Goal: Check status: Check status

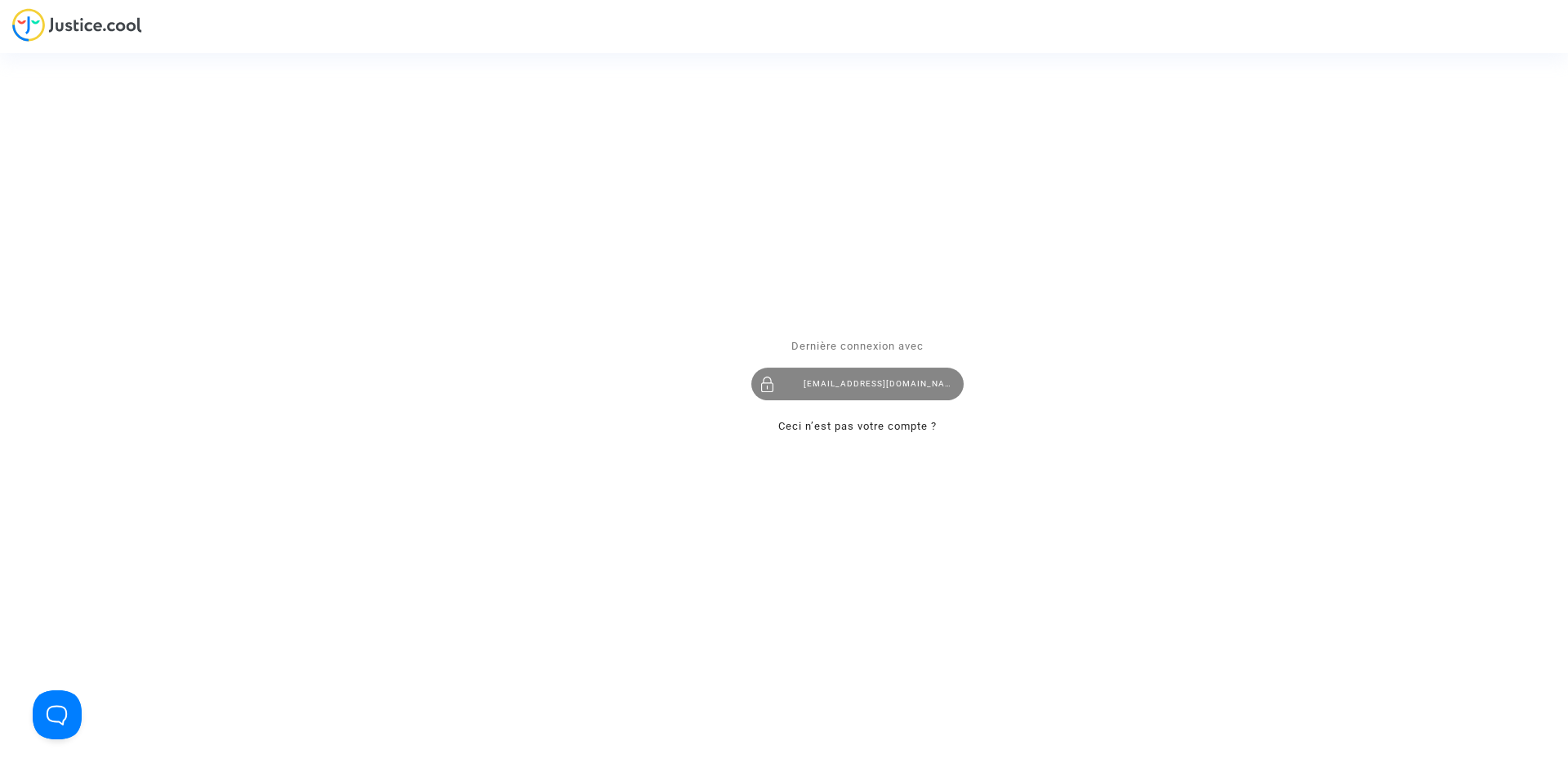
click at [835, 380] on div "[EMAIL_ADDRESS][DOMAIN_NAME]" at bounding box center [857, 384] width 212 height 33
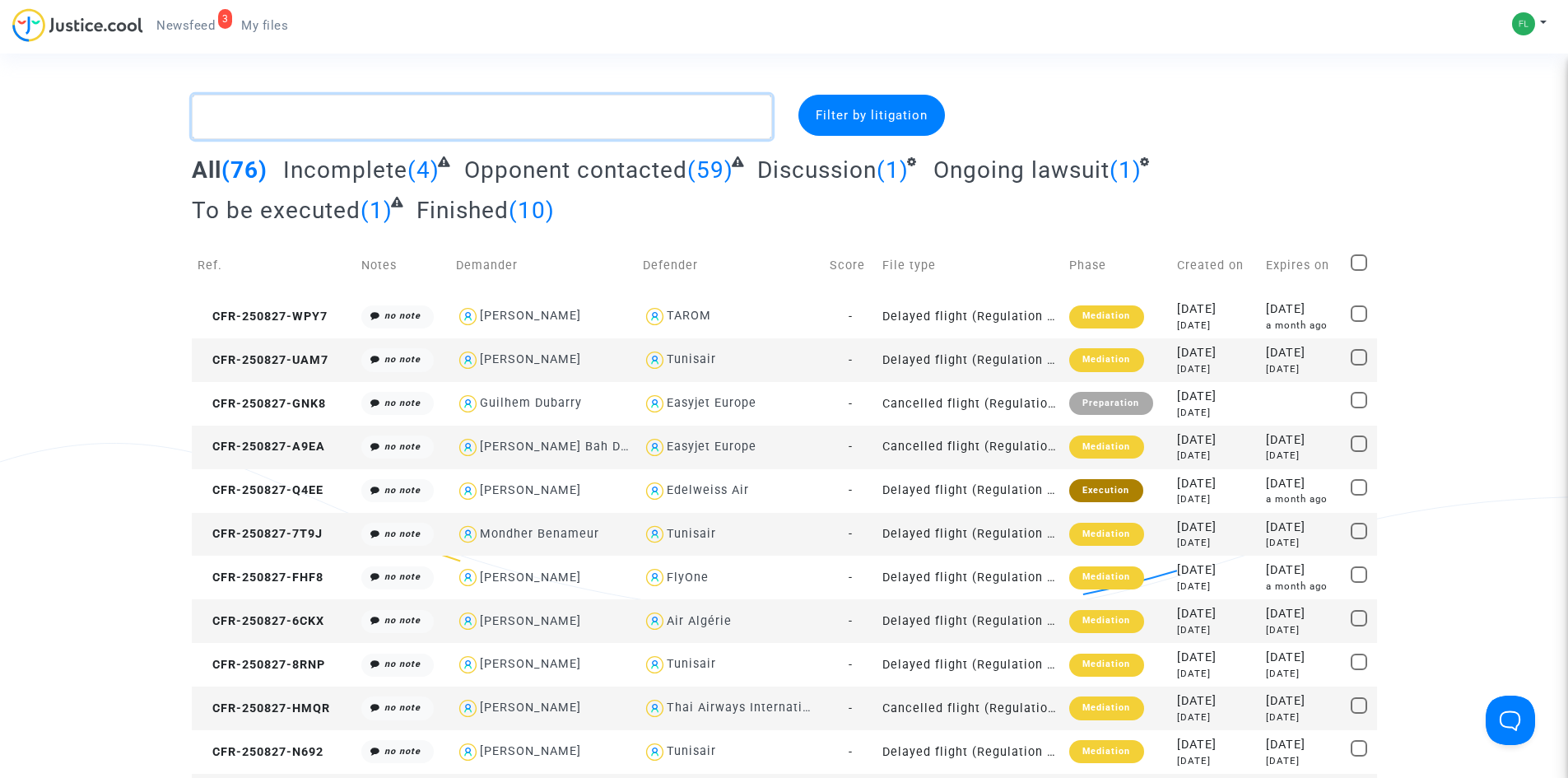
click at [331, 115] on textarea at bounding box center [481, 117] width 580 height 44
paste textarea "250825-JJQA"
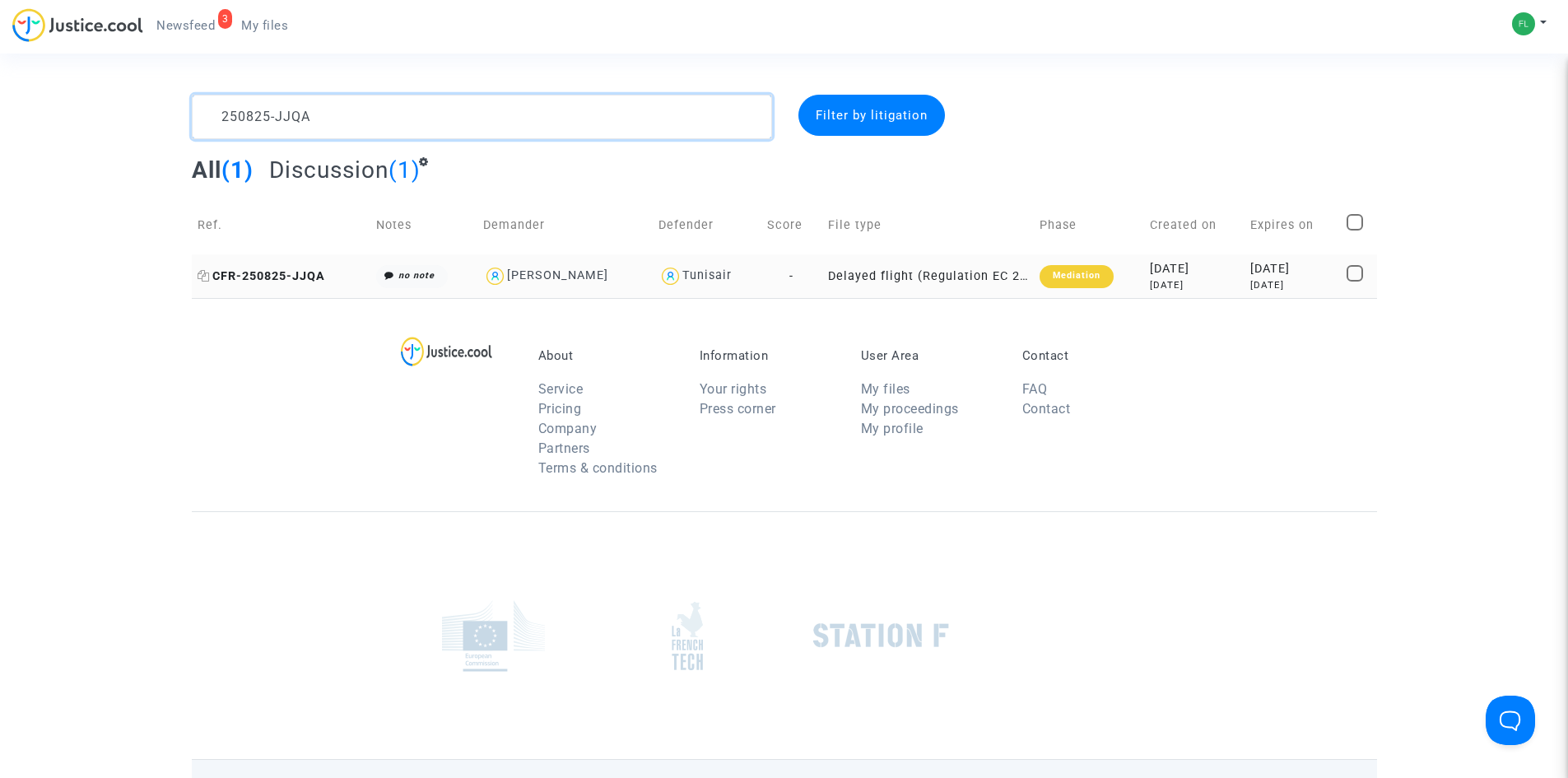
type textarea "250825-JJQA"
click at [284, 274] on span "CFR-250825-JJQA" at bounding box center [262, 276] width 128 height 14
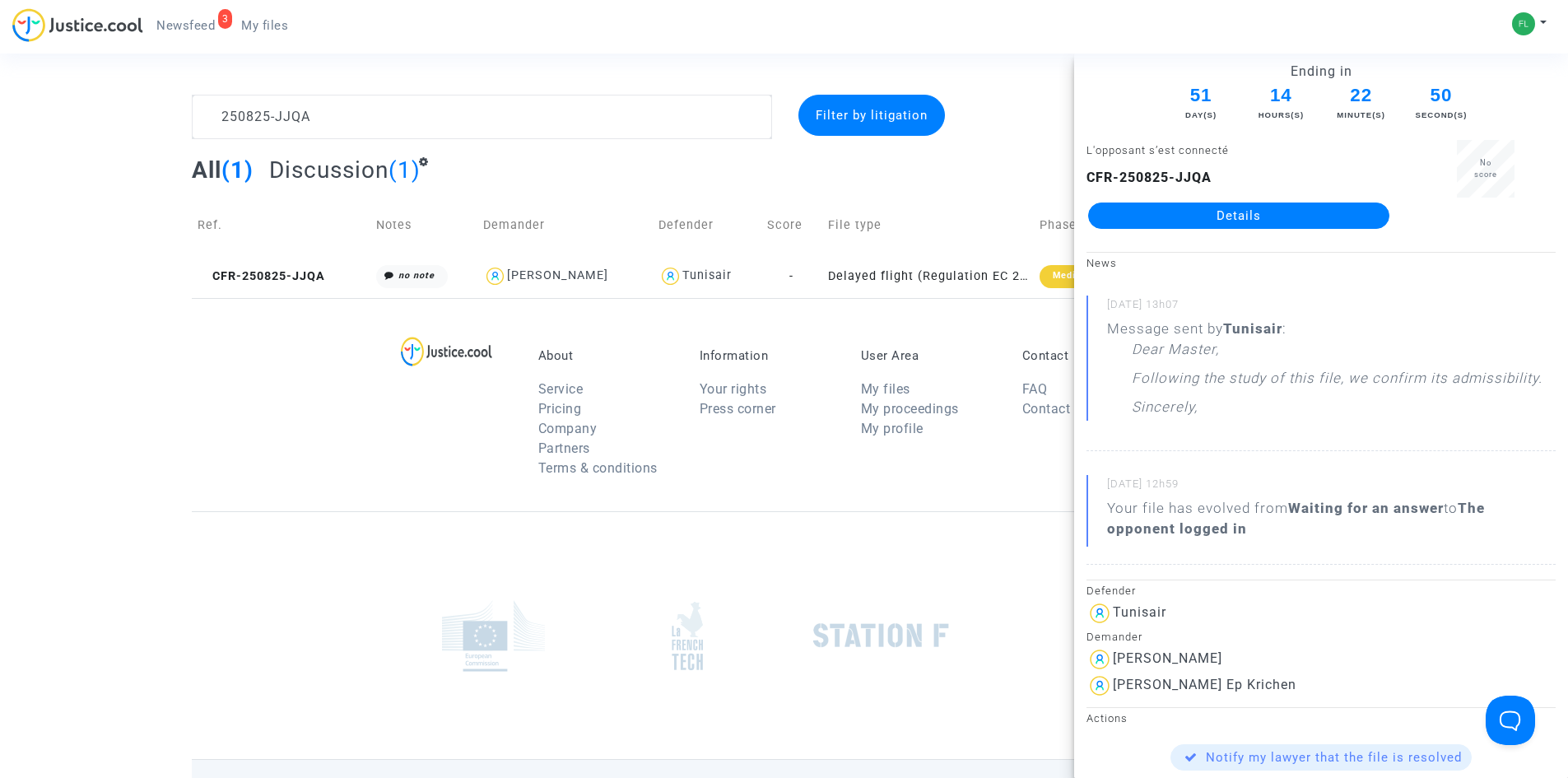
click at [1228, 204] on link "Details" at bounding box center [1238, 216] width 301 height 26
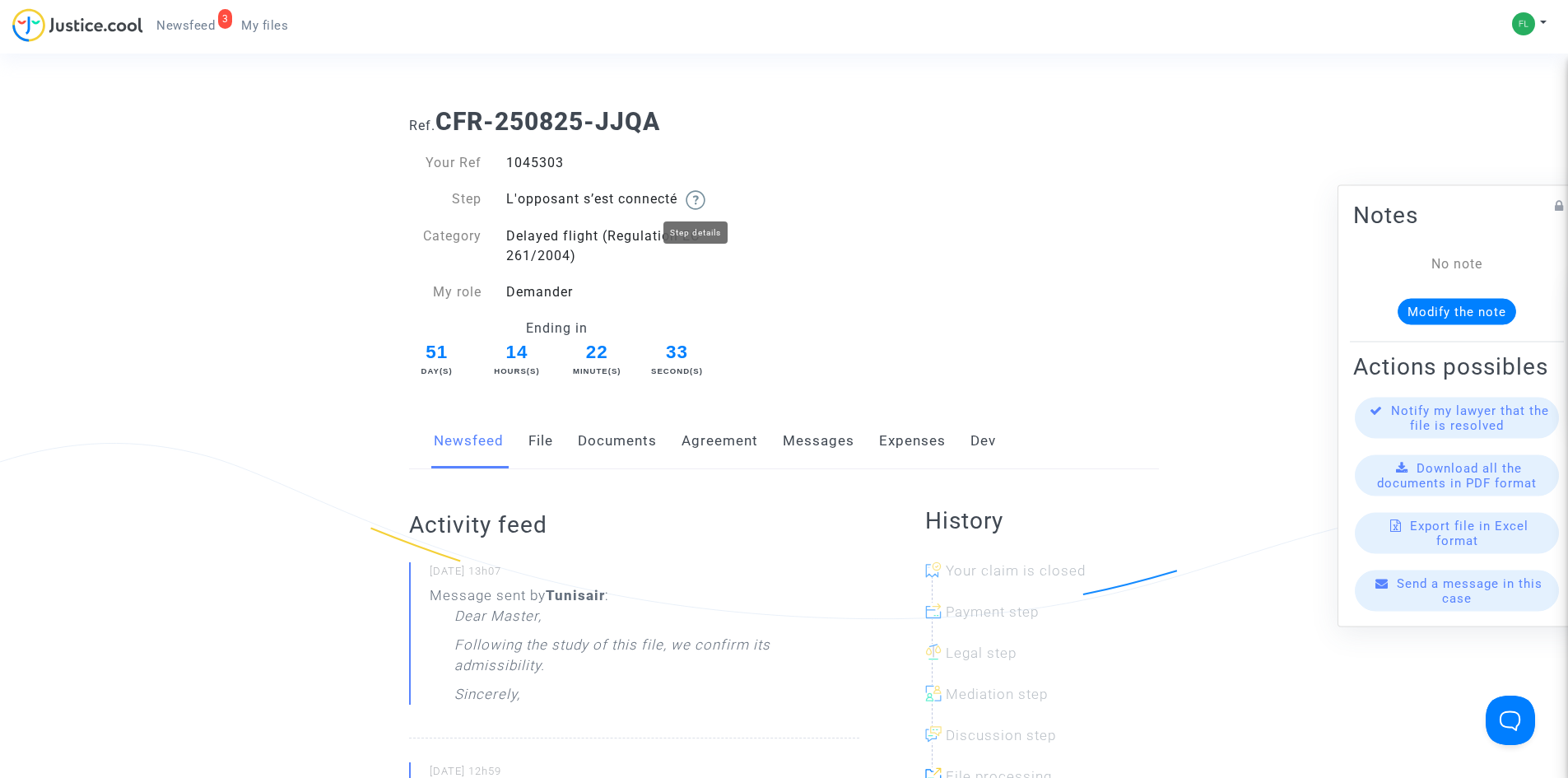
click at [700, 200] on img at bounding box center [695, 199] width 20 height 20
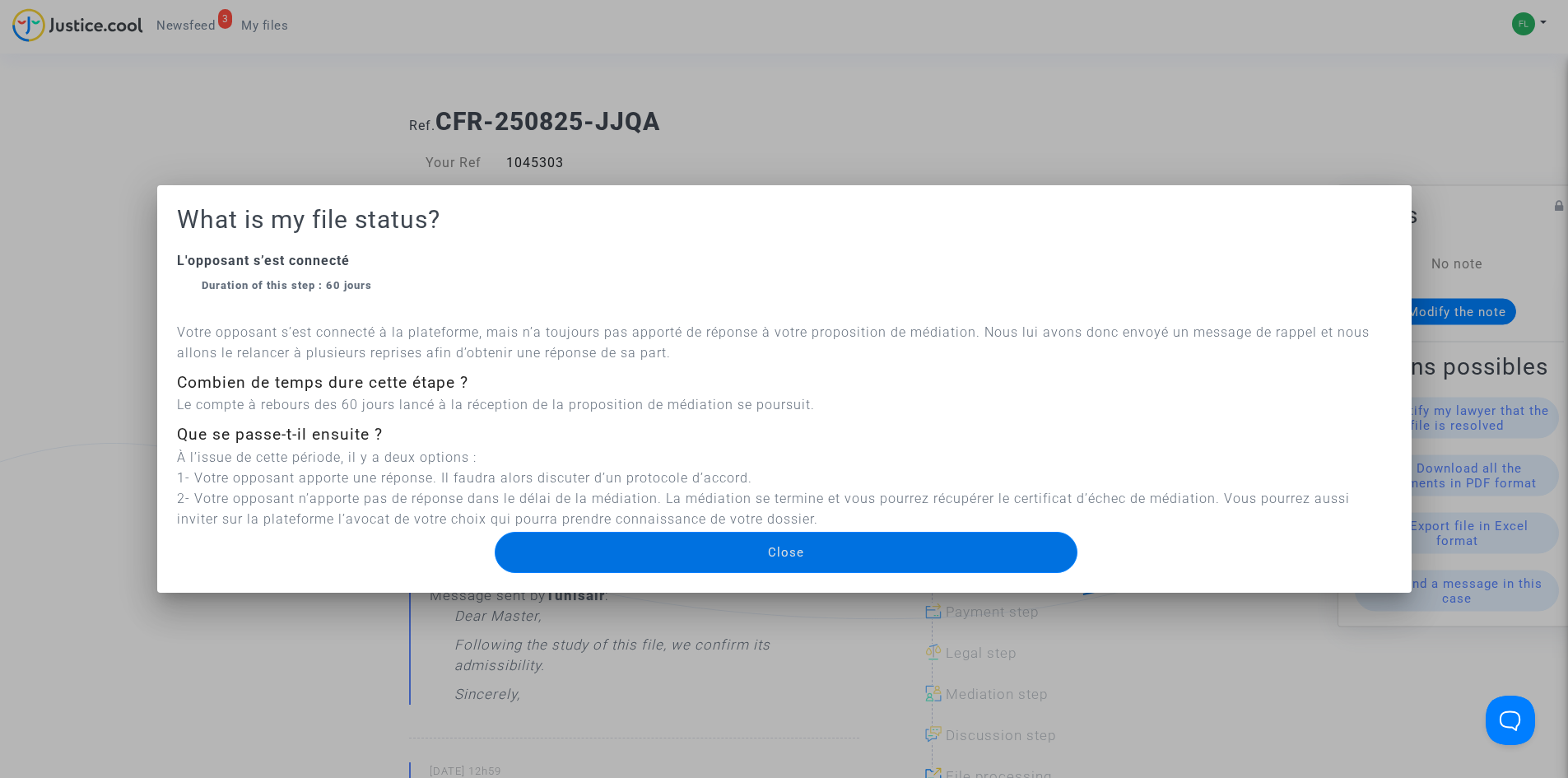
click at [874, 118] on div at bounding box center [784, 389] width 1568 height 778
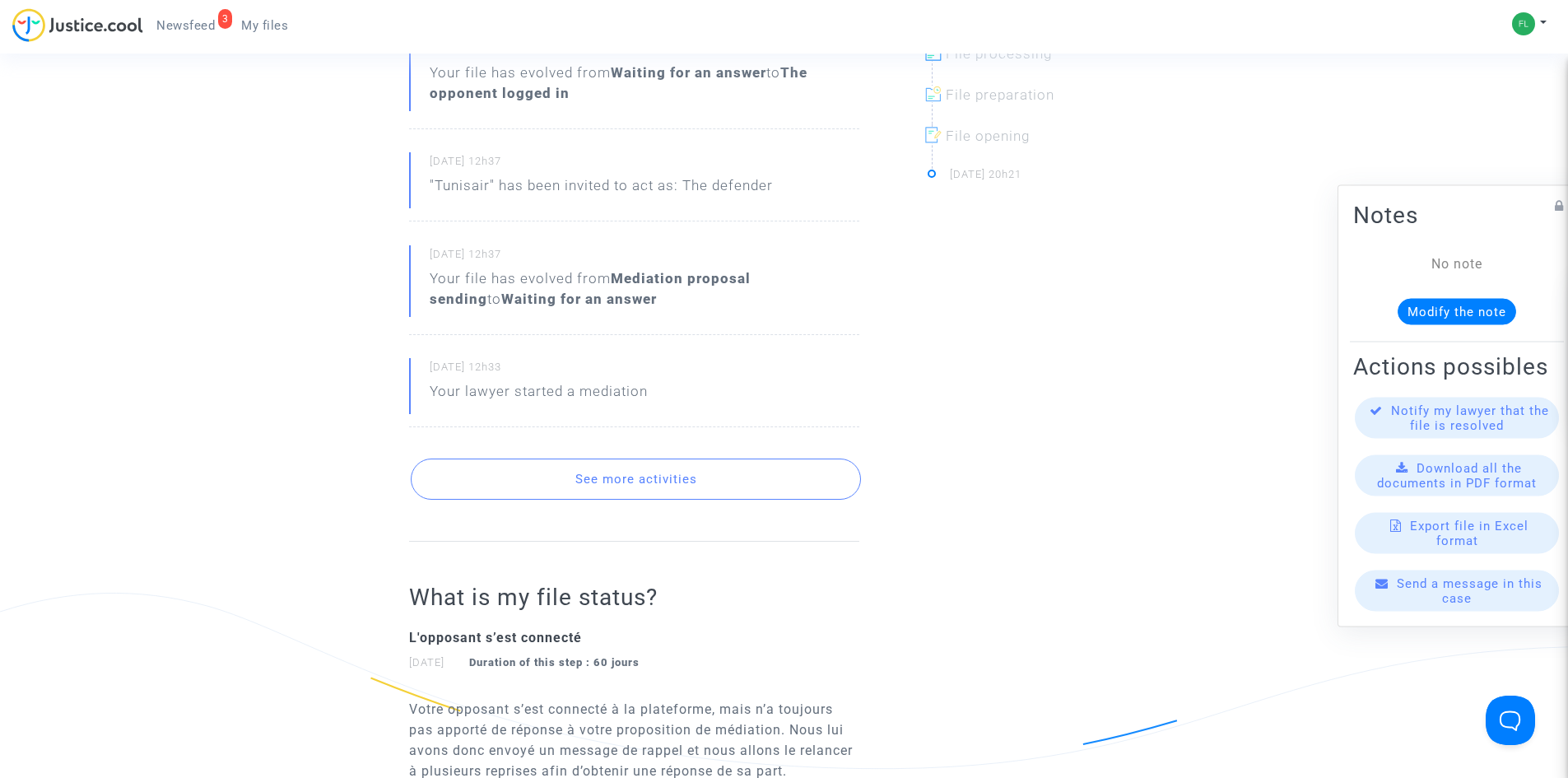
scroll to position [233, 0]
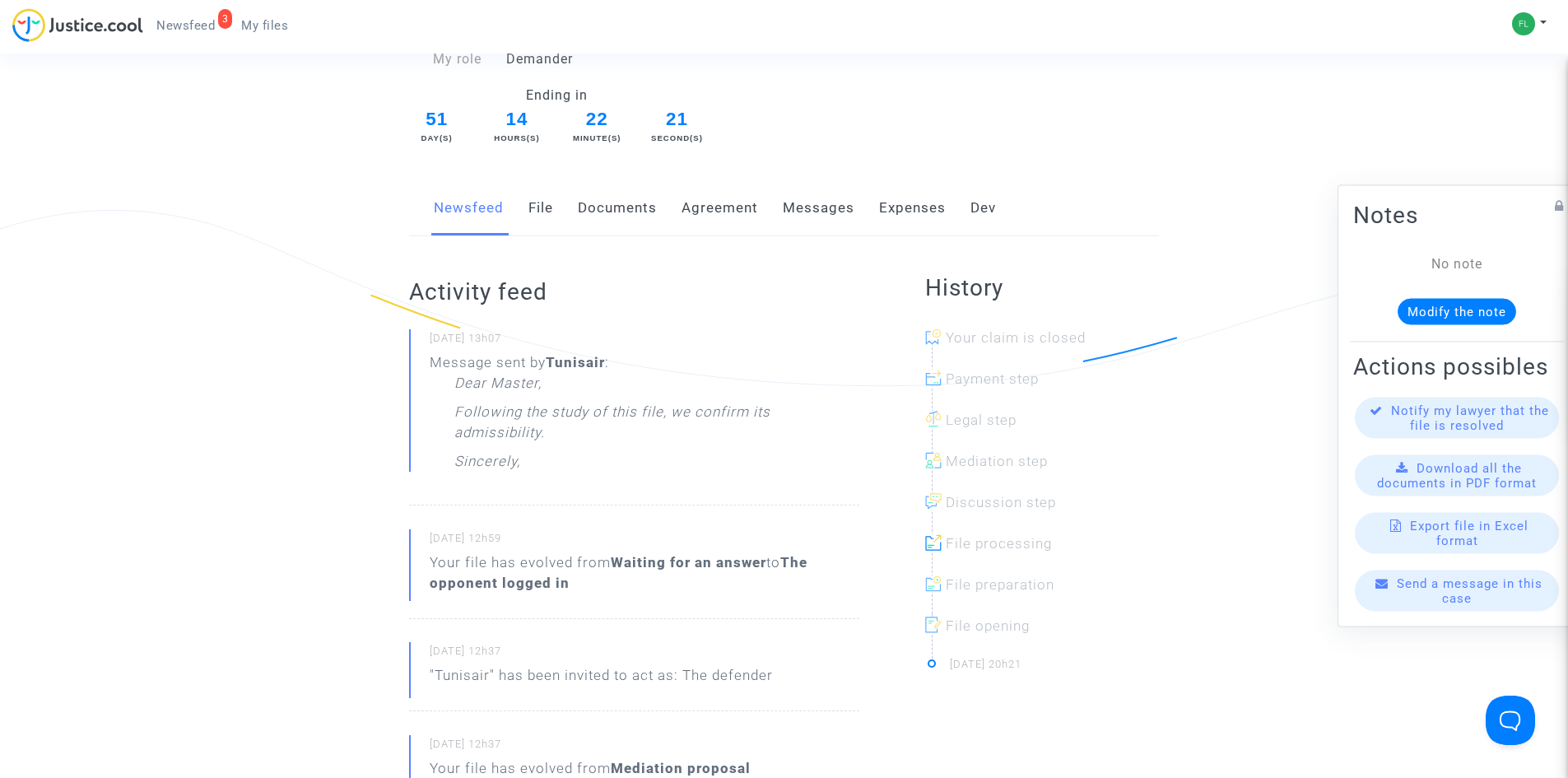
click at [187, 13] on link "3 Newsfeed" at bounding box center [185, 25] width 84 height 25
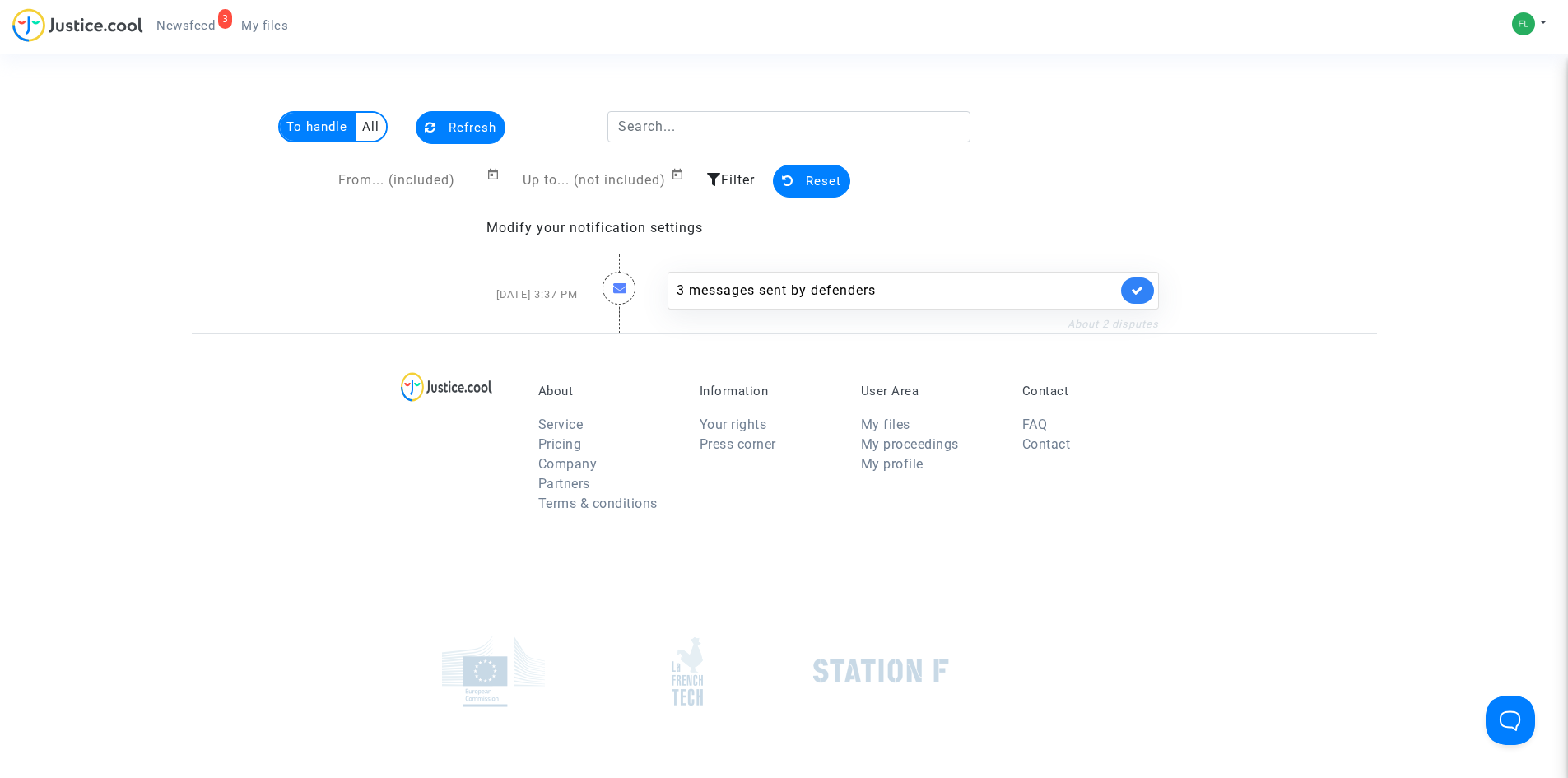
click at [1122, 324] on link "About 2 disputes" at bounding box center [1113, 324] width 91 height 12
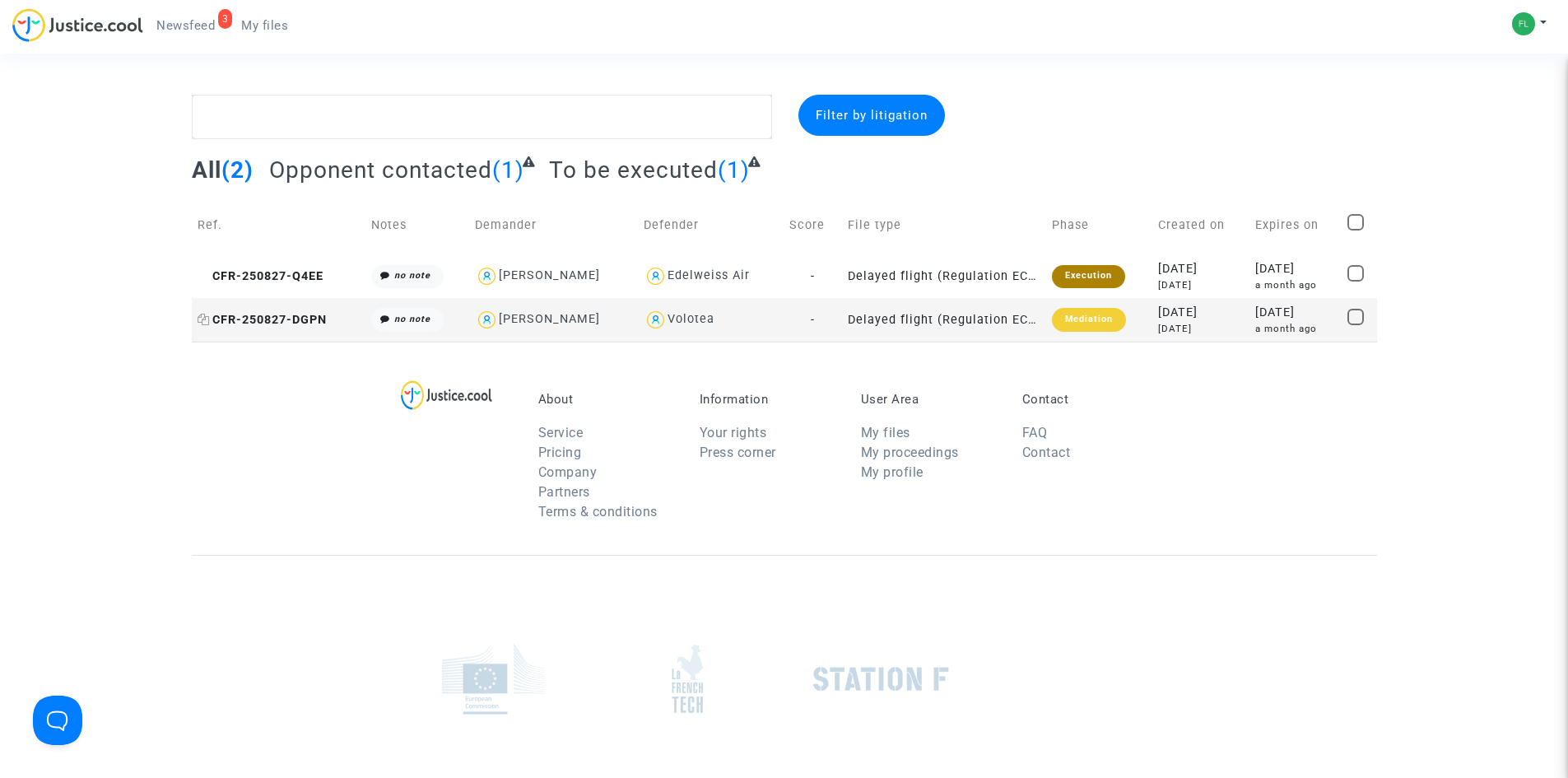
click at [272, 320] on span "CFR-250827-DGPN" at bounding box center [262, 320] width 130 height 14
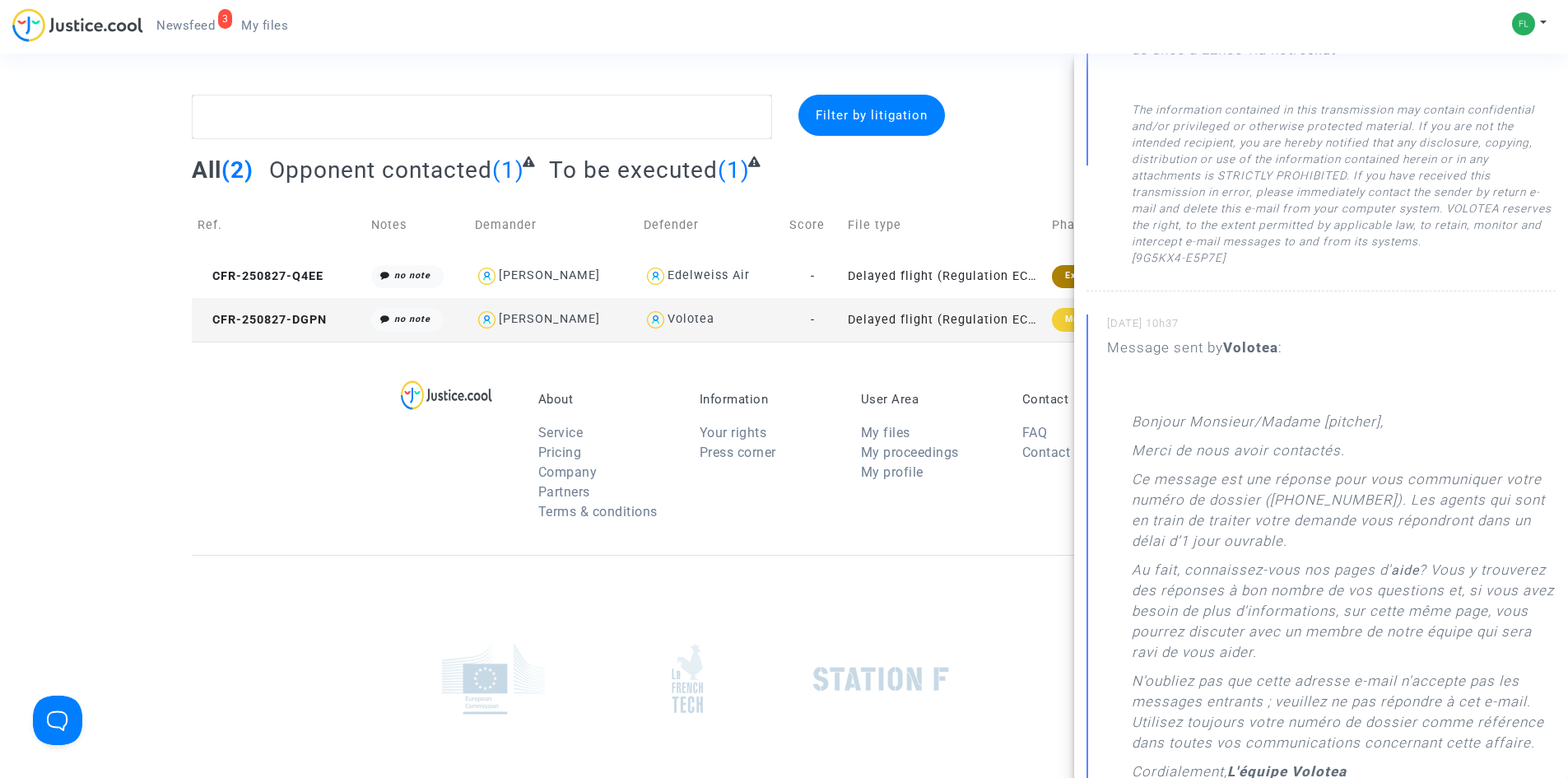
scroll to position [659, 0]
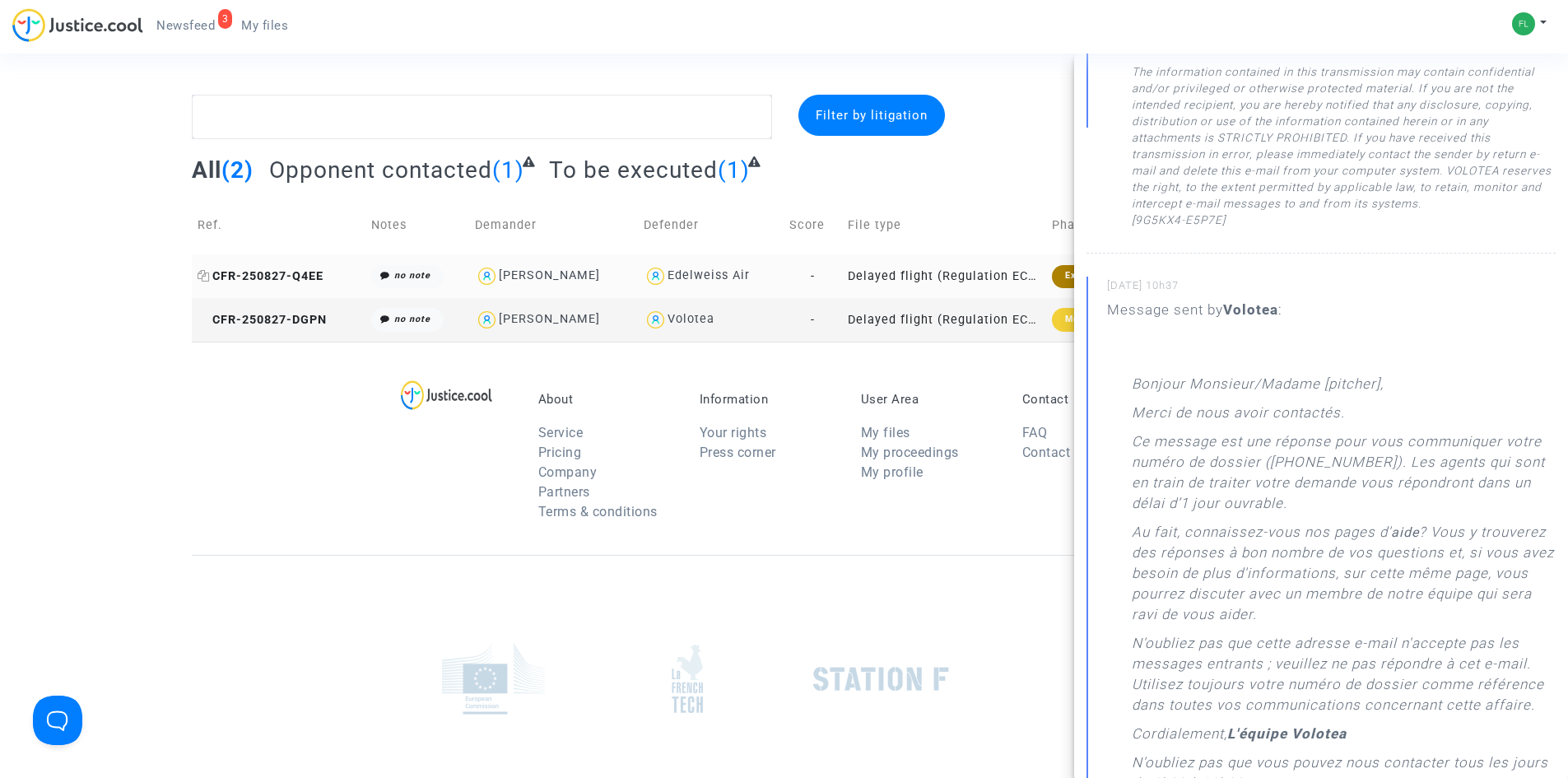
click at [291, 282] on span "CFR-250827-Q4EE" at bounding box center [261, 276] width 126 height 14
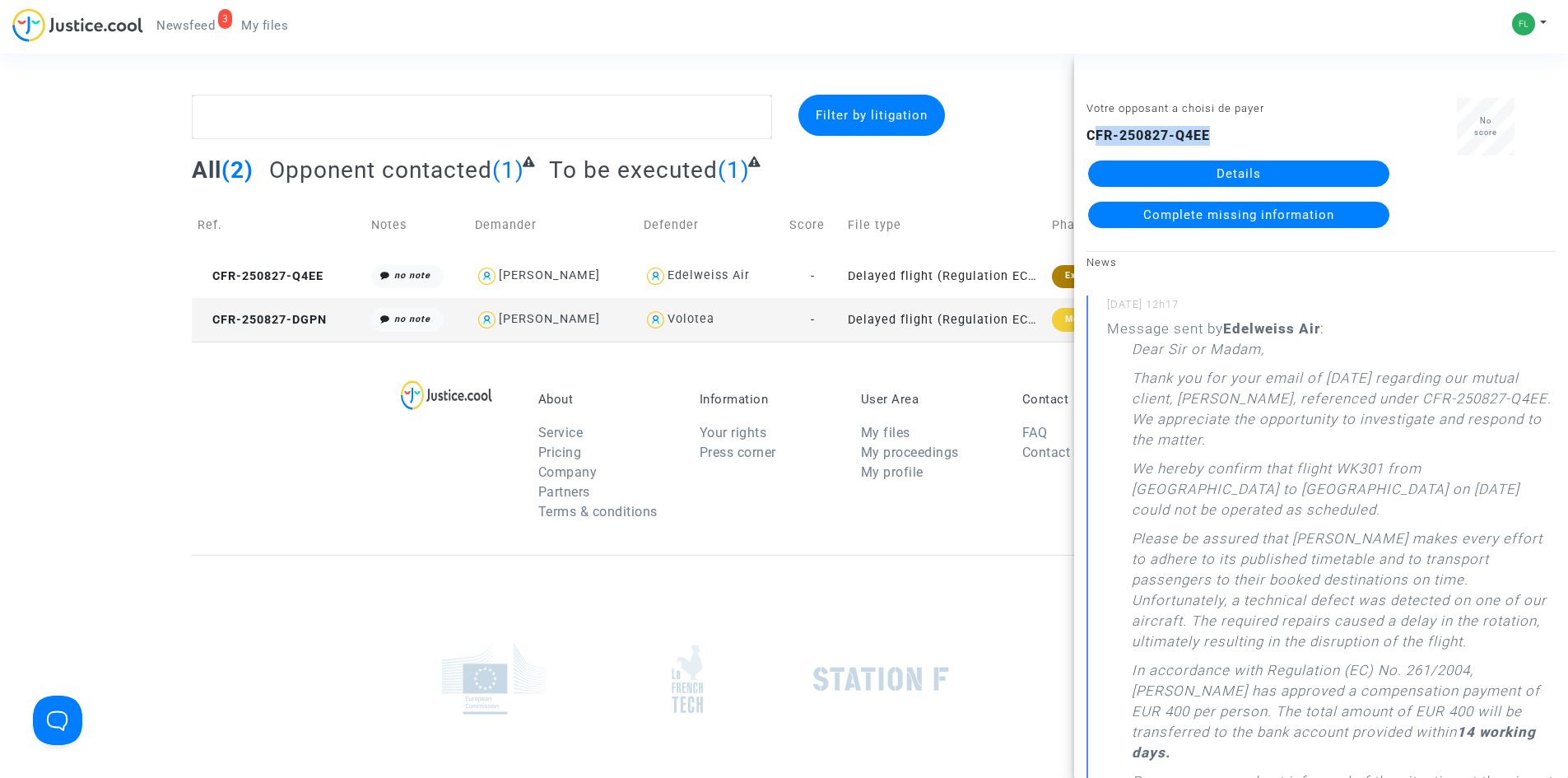
drag, startPoint x: 1218, startPoint y: 132, endPoint x: 1091, endPoint y: 141, distance: 127.3
click at [1092, 142] on div "CFR-250827-Q4EE Details Complete missing information" at bounding box center [1238, 177] width 304 height 102
drag, startPoint x: 1087, startPoint y: 138, endPoint x: 1215, endPoint y: 132, distance: 128.1
click at [1215, 132] on div "CFR-250827-Q4EE Details Complete missing information" at bounding box center [1238, 177] width 304 height 102
copy b "CFR-250827-Q4EE"
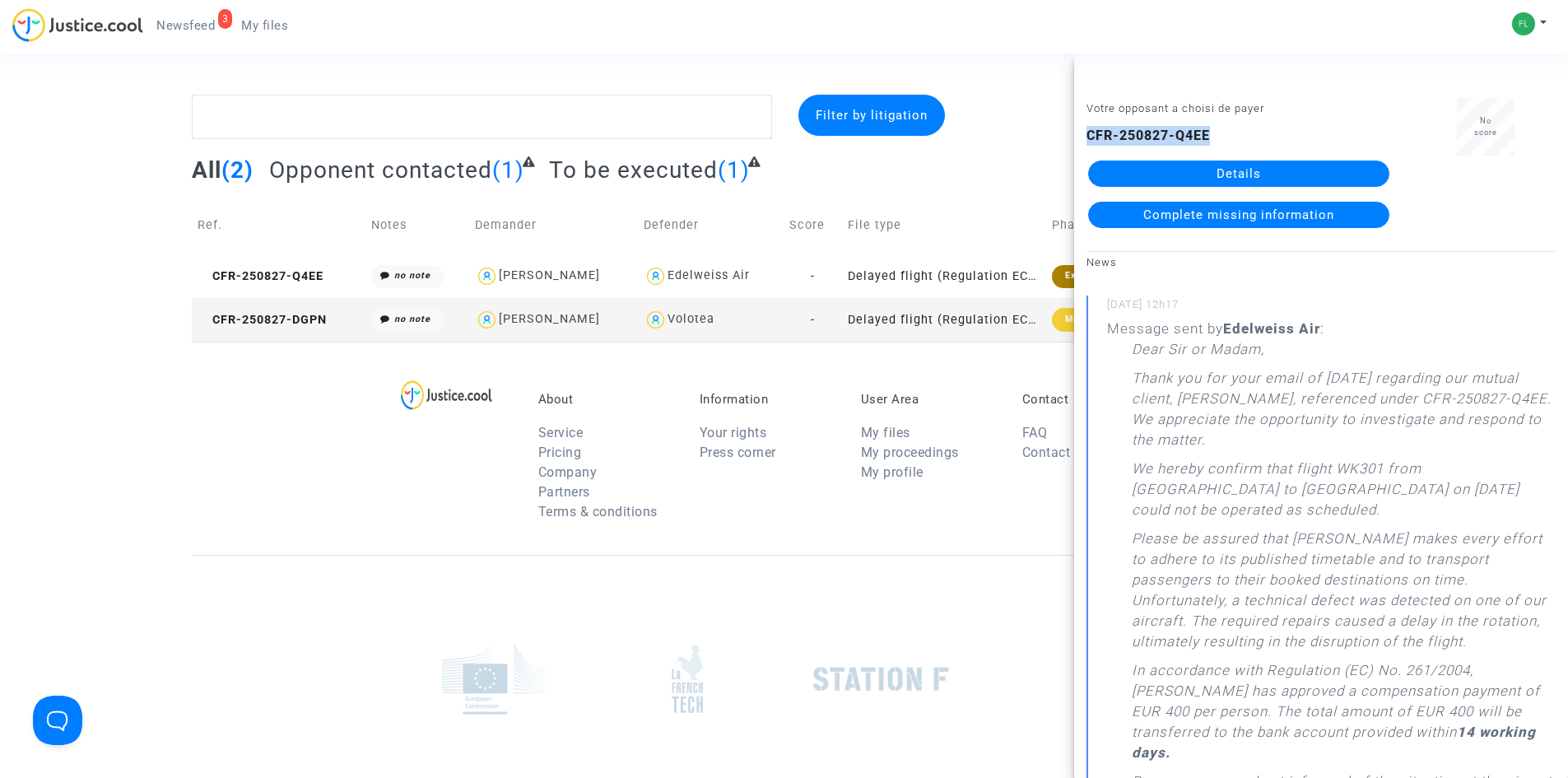
click at [180, 31] on span "Newsfeed" at bounding box center [185, 25] width 59 height 14
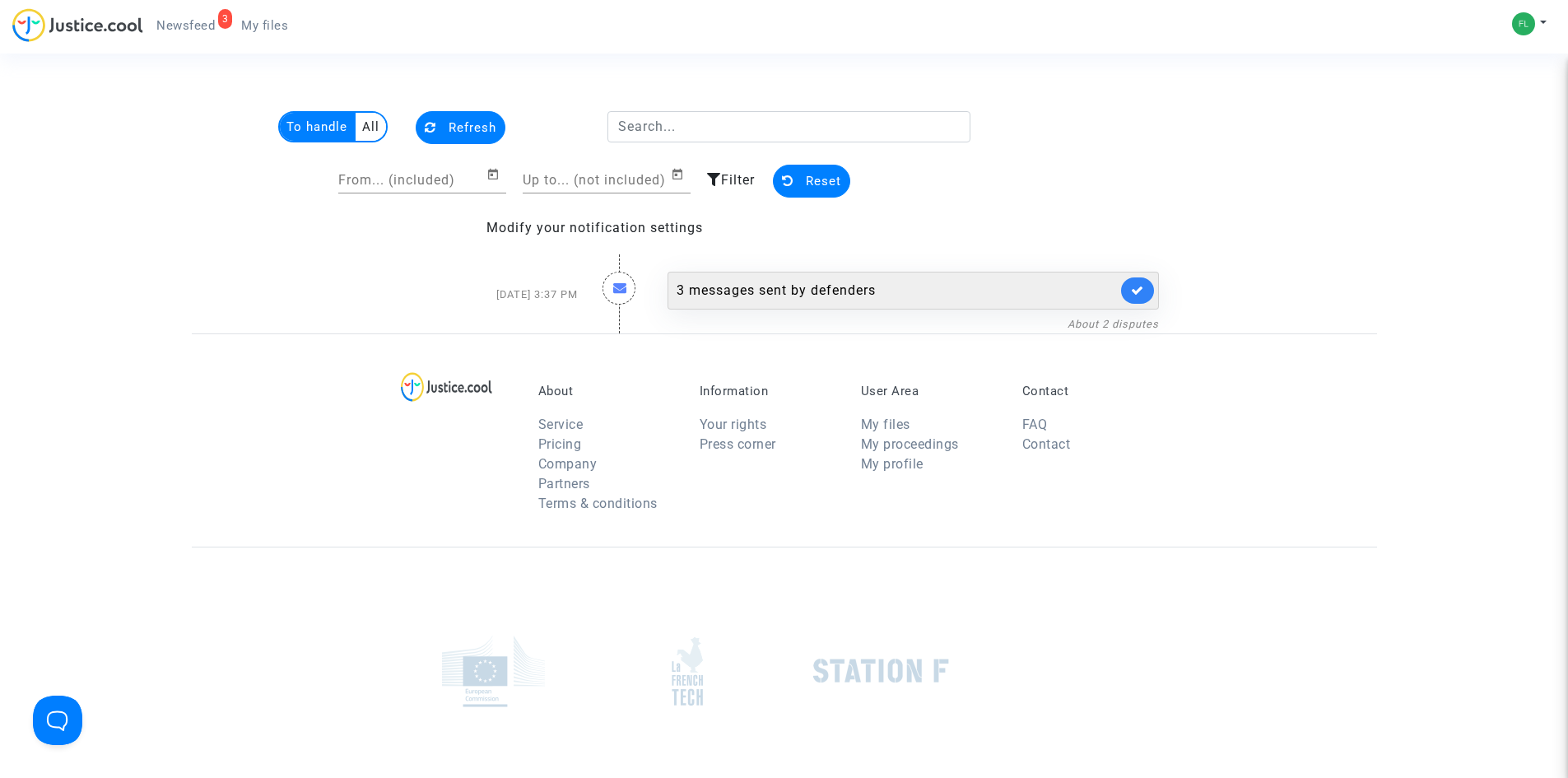
click at [977, 296] on div "3 messages sent by defenders" at bounding box center [896, 290] width 441 height 20
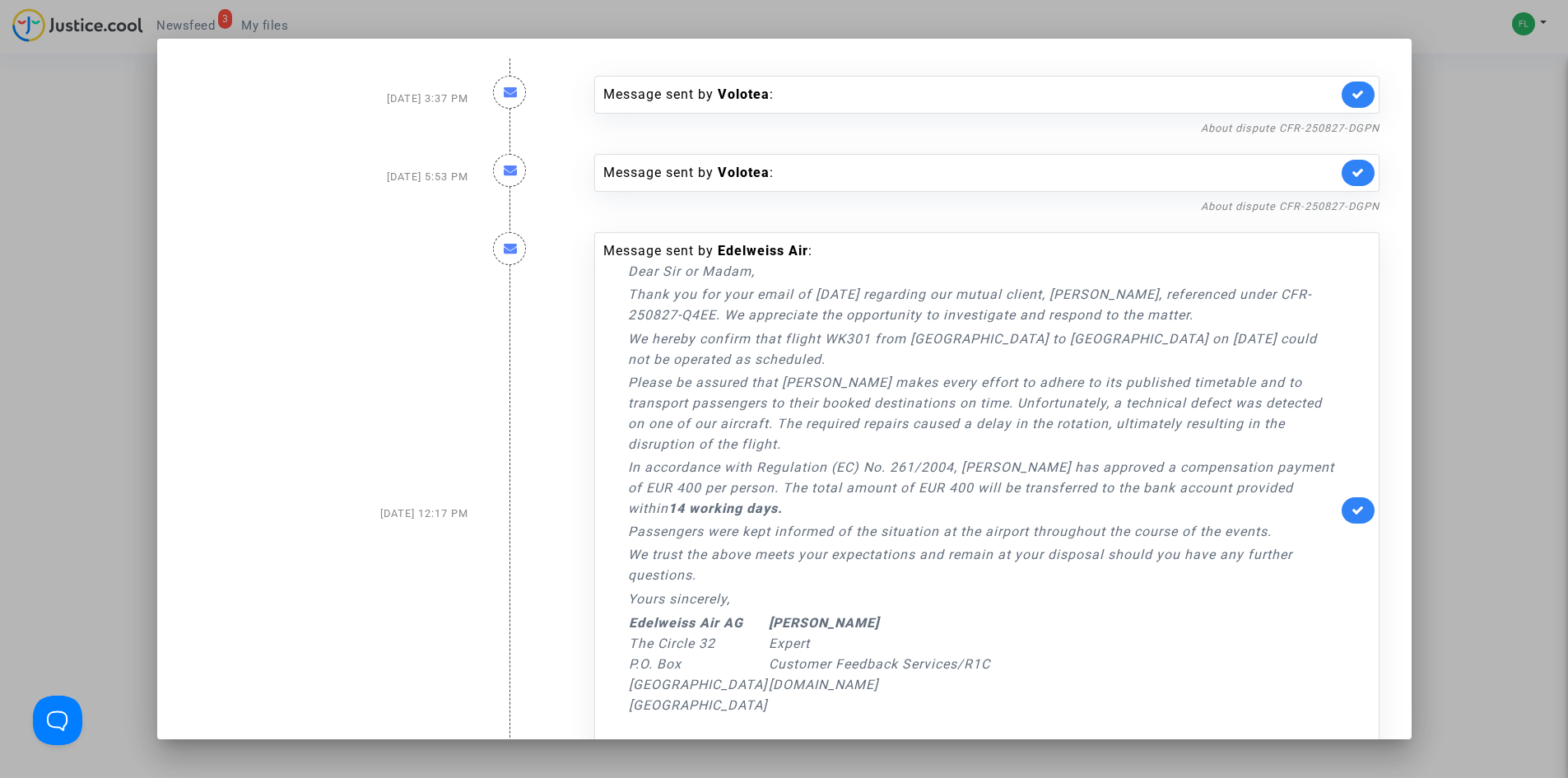
click at [1483, 70] on div at bounding box center [784, 389] width 1568 height 778
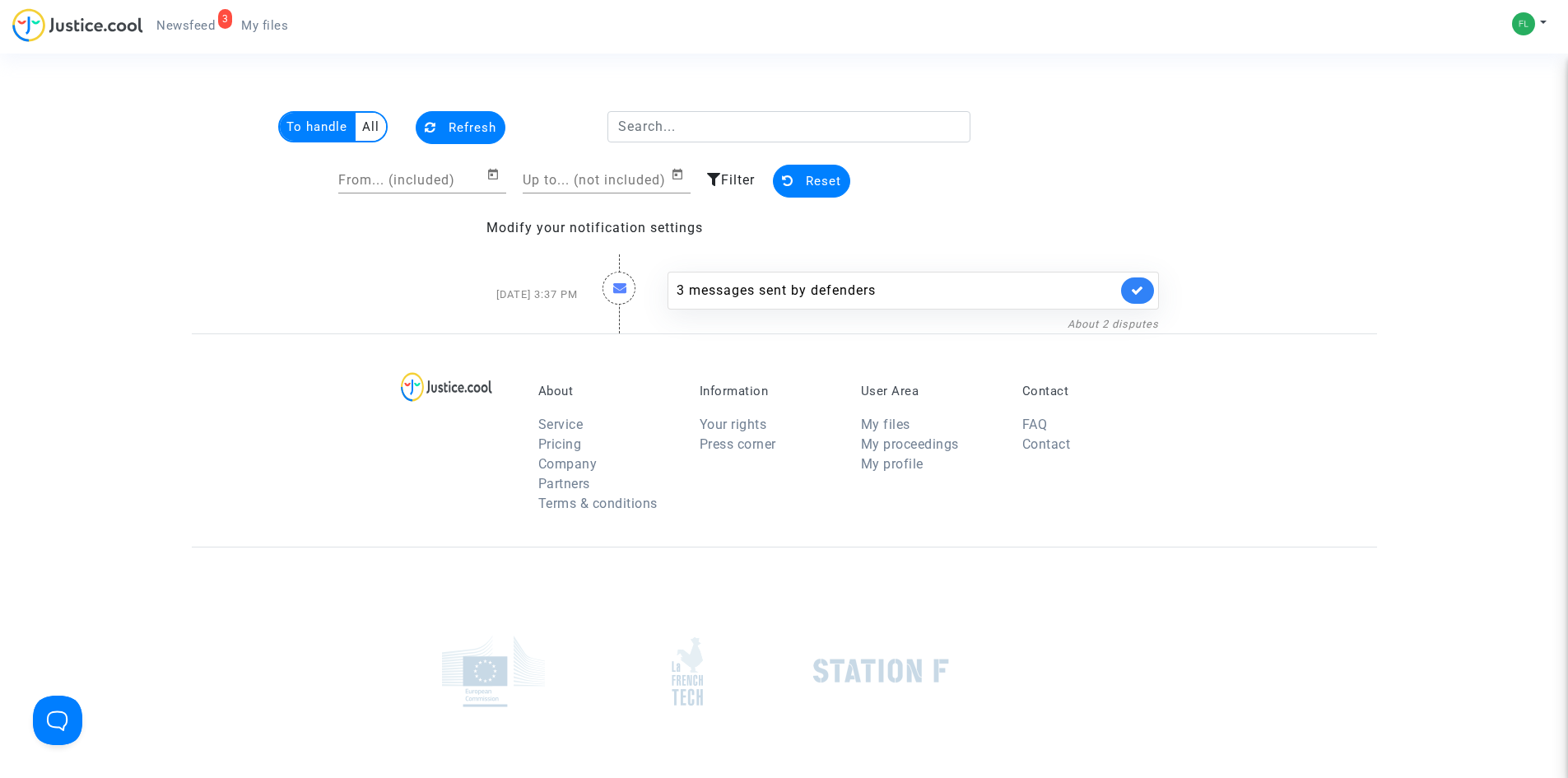
click at [193, 26] on span "Newsfeed" at bounding box center [185, 25] width 59 height 14
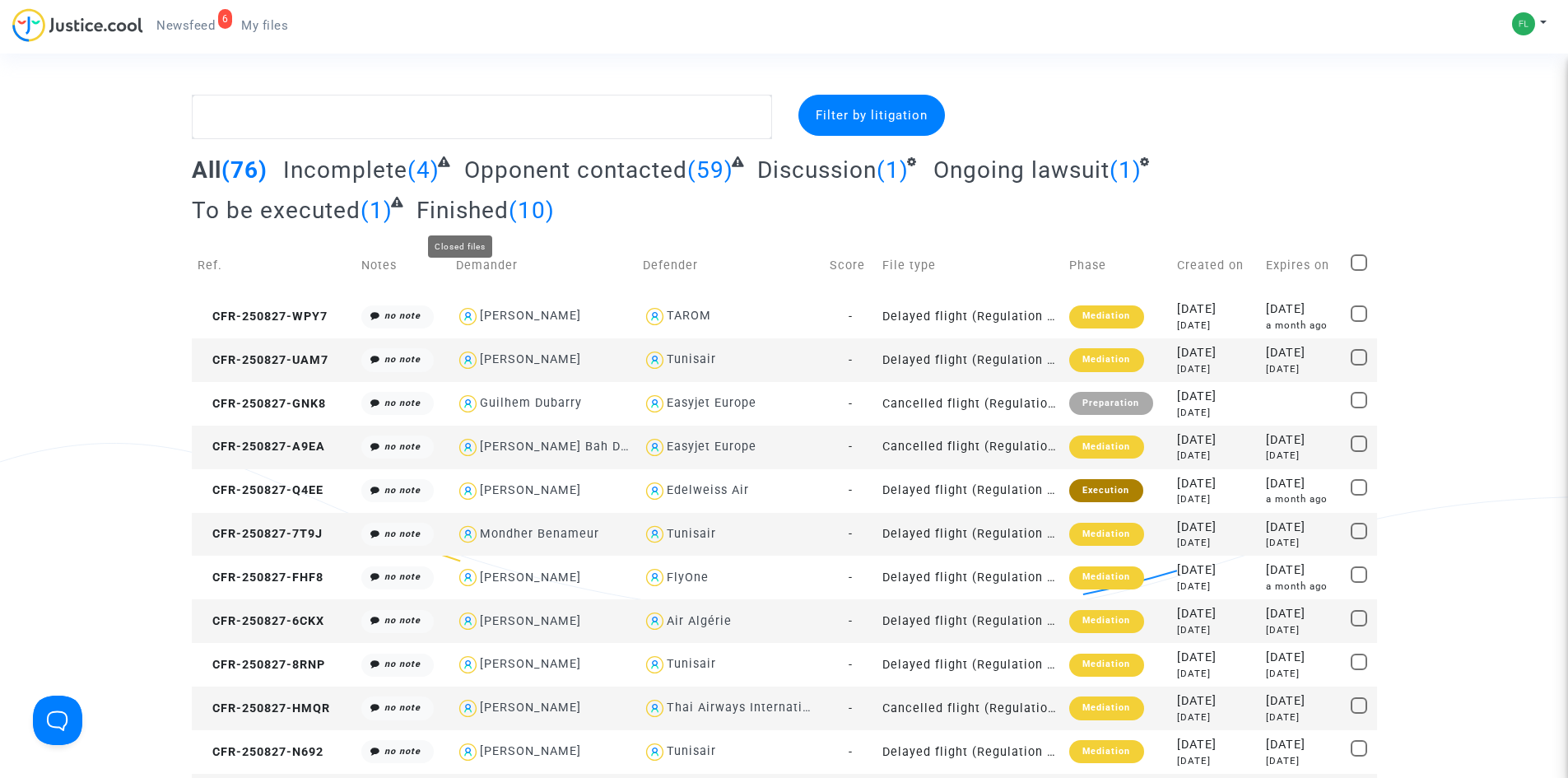
click at [480, 210] on span "Finished" at bounding box center [463, 210] width 92 height 27
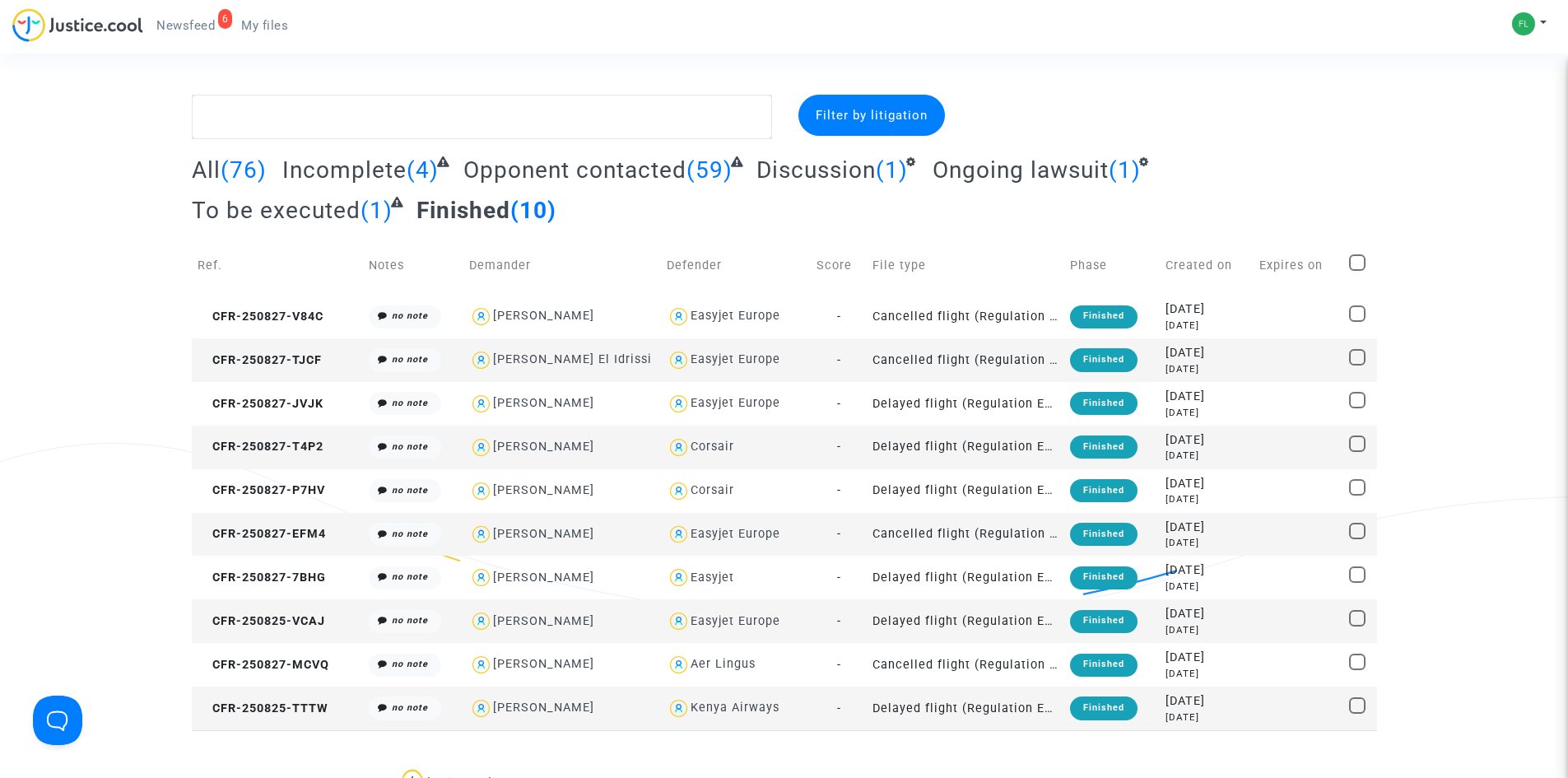
click at [193, 25] on span "Newsfeed" at bounding box center [185, 25] width 59 height 14
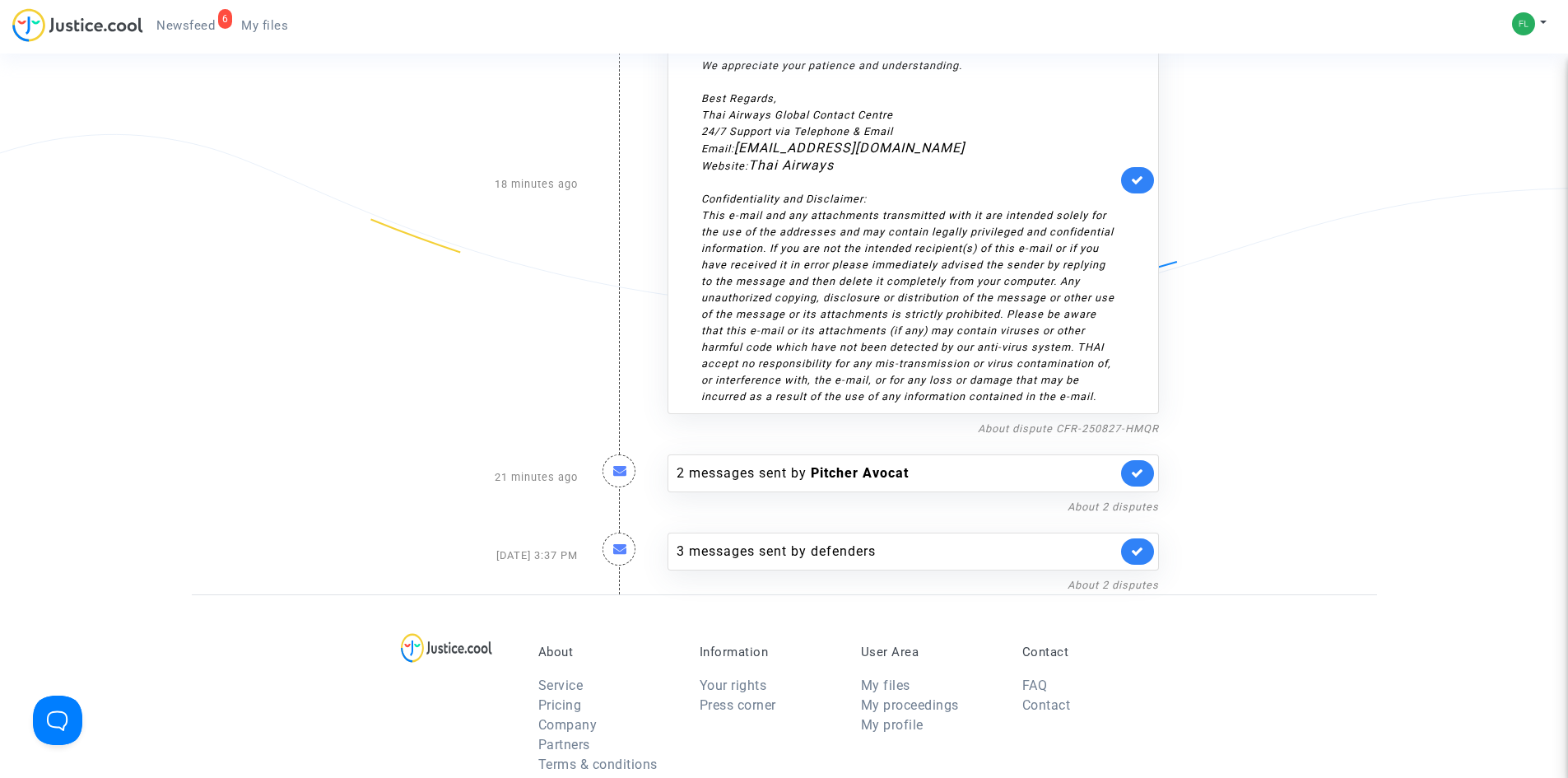
scroll to position [329, 0]
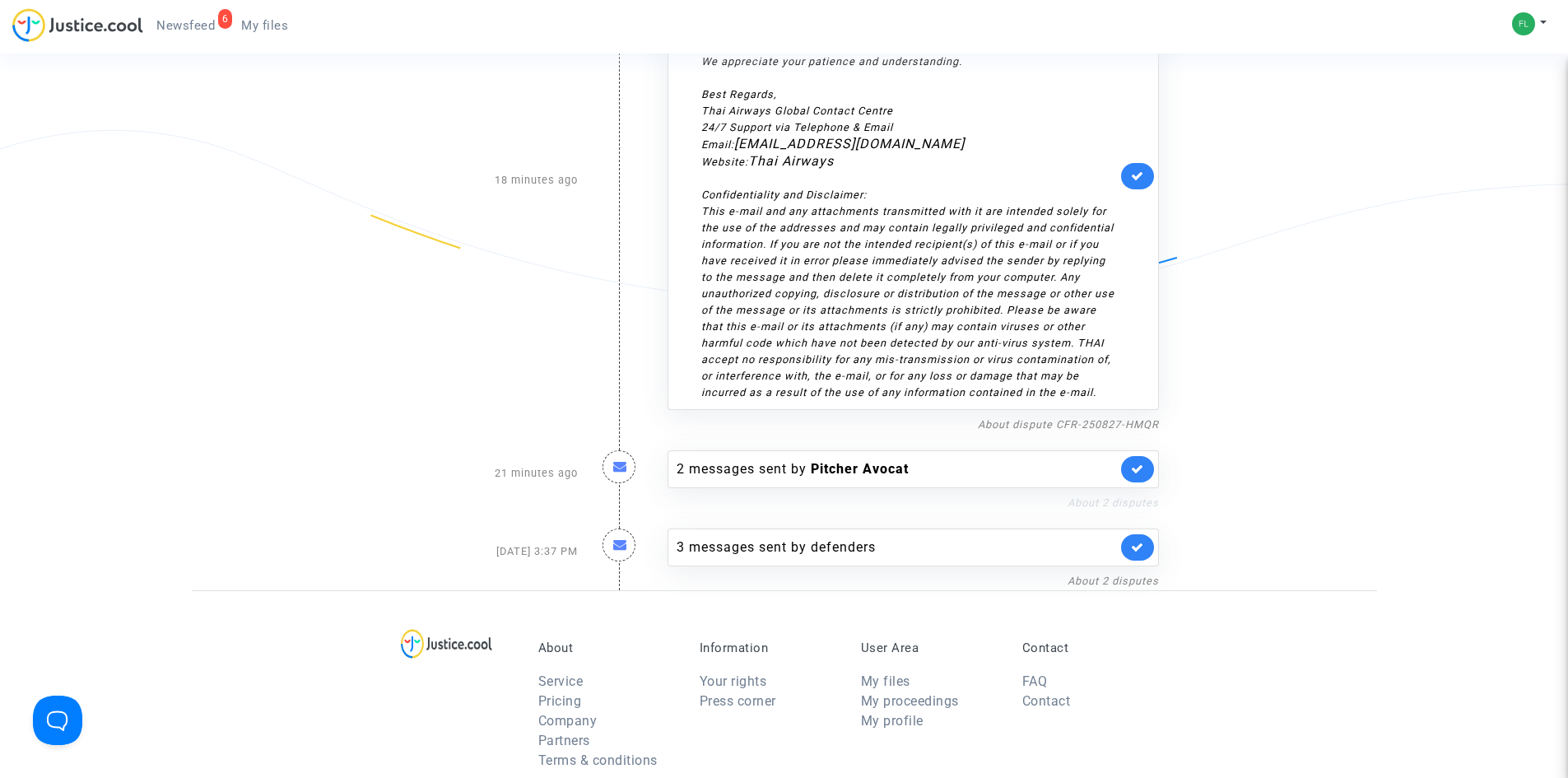
click at [1103, 509] on link "About 2 disputes" at bounding box center [1113, 502] width 91 height 12
click at [908, 488] on div "2 messages sent by [PERSON_NAME]" at bounding box center [913, 469] width 492 height 37
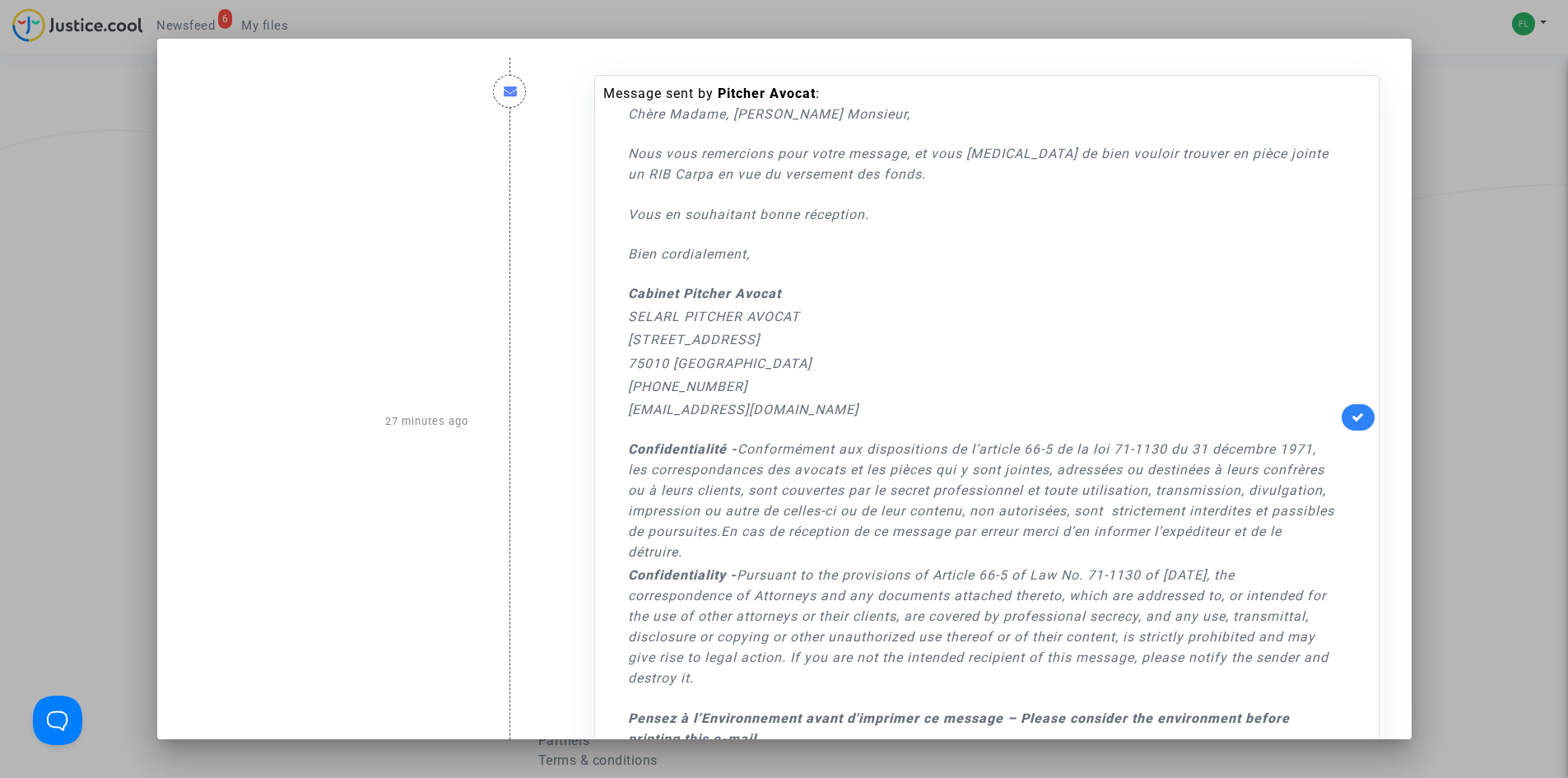
scroll to position [0, 0]
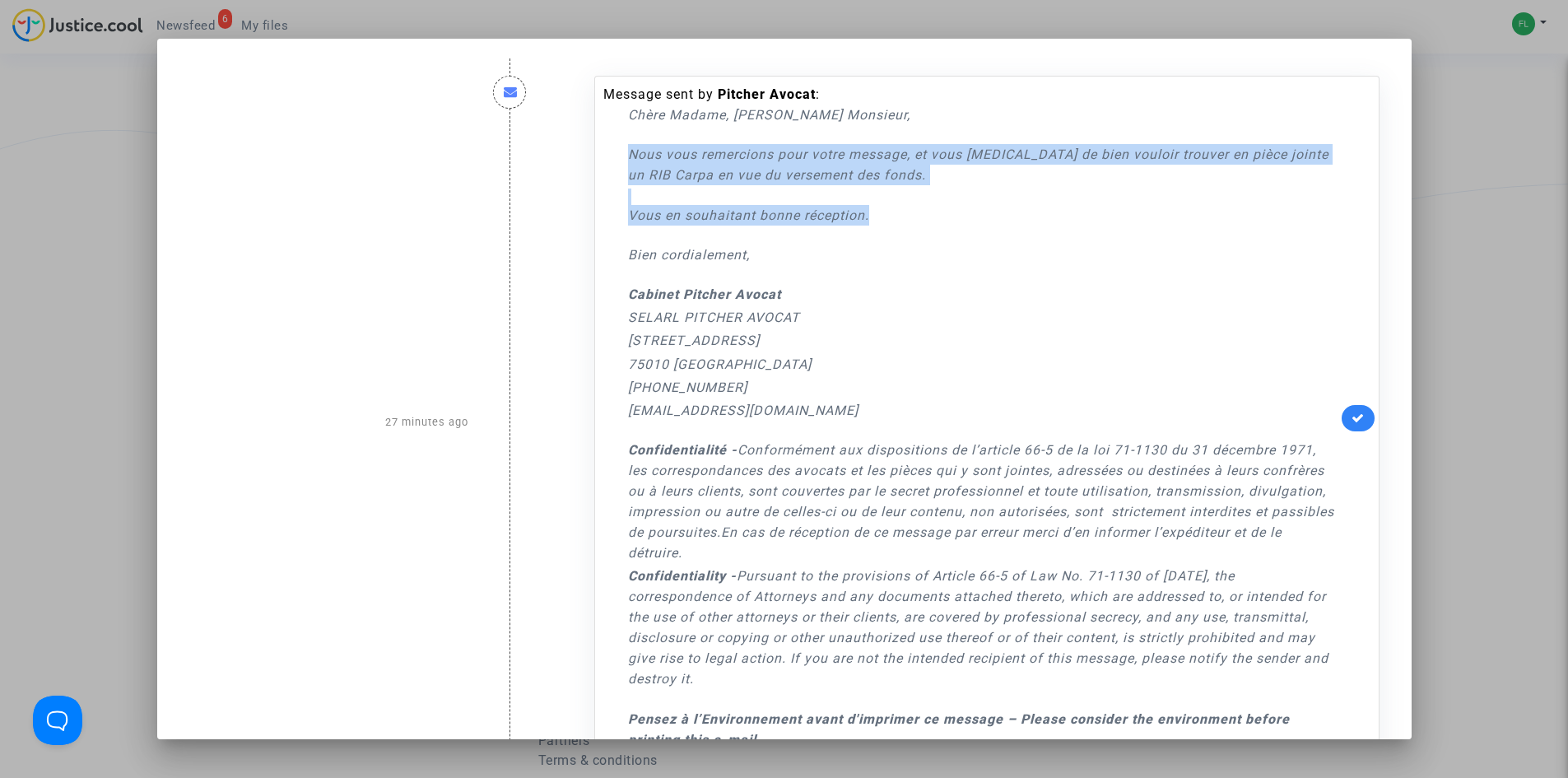
drag, startPoint x: 877, startPoint y: 219, endPoint x: 616, endPoint y: 163, distance: 266.9
click at [616, 163] on div "Message sent by [PERSON_NAME] : [PERSON_NAME] Madame, [PERSON_NAME] Monsieur, N…" at bounding box center [970, 416] width 734 height 664
copy div "Nous vous remercions pour votre message, et vous [MEDICAL_DATA] de bien vouloir…"
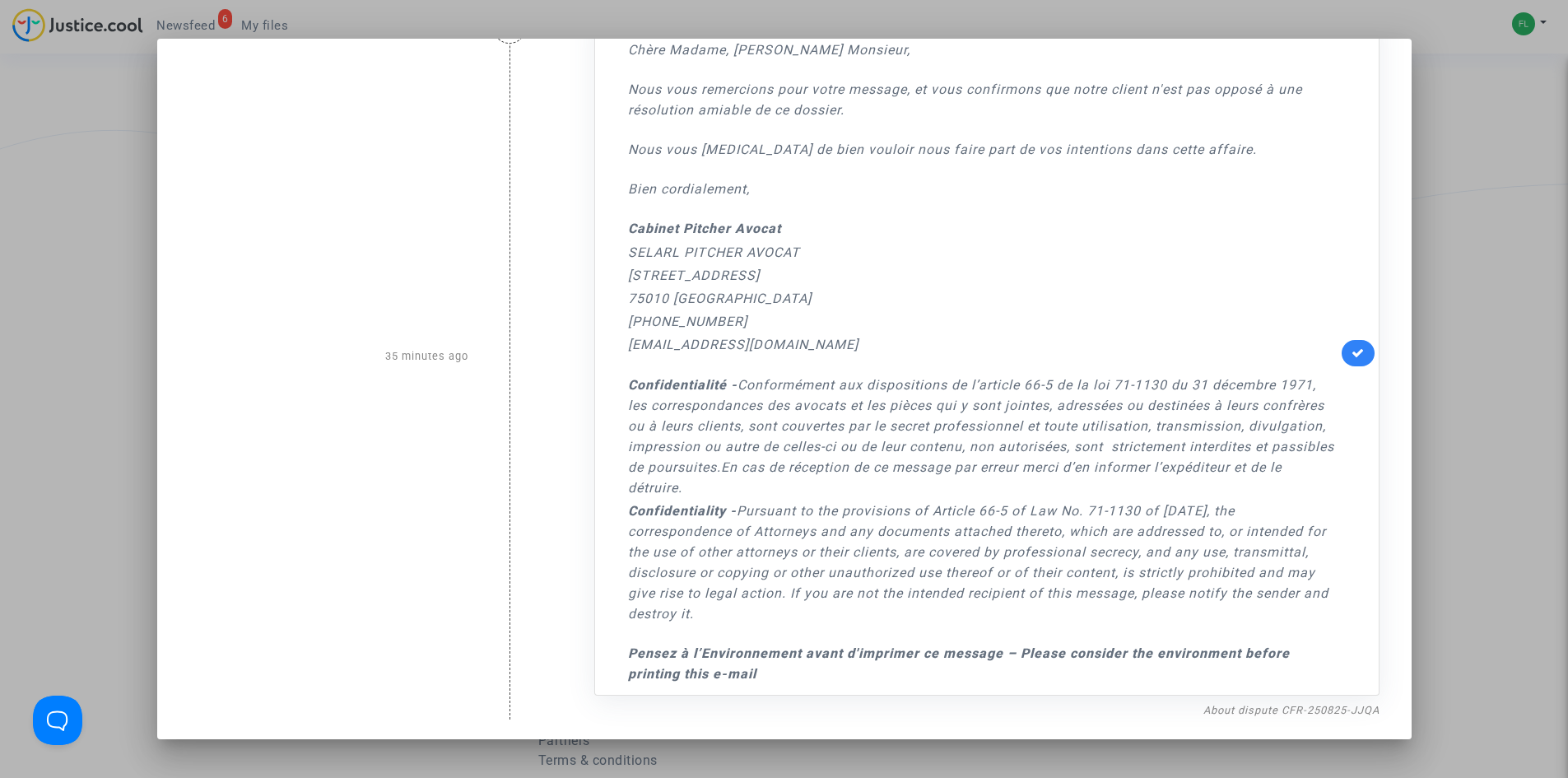
scroll to position [462, 0]
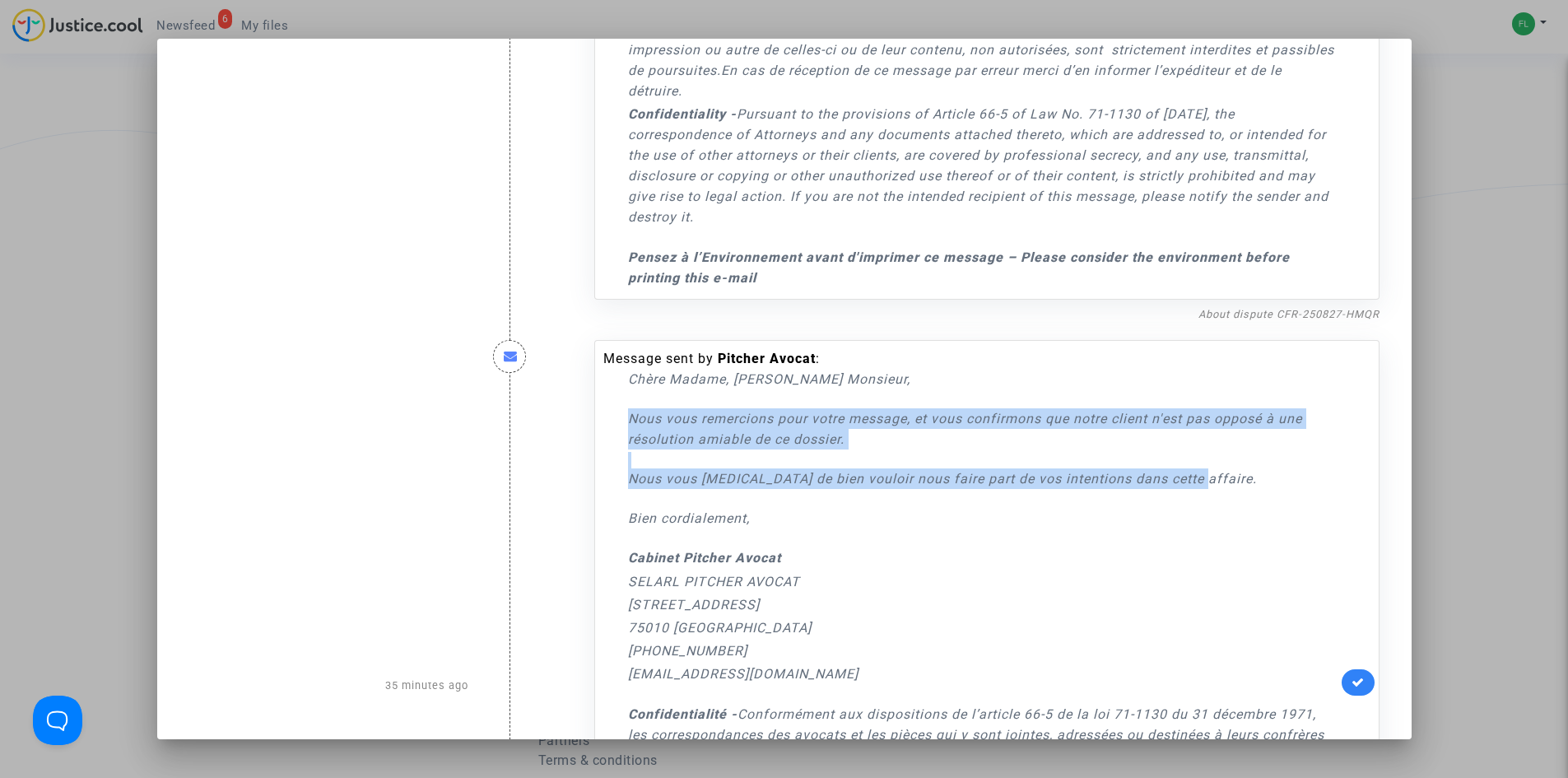
drag, startPoint x: 1199, startPoint y: 485, endPoint x: 609, endPoint y: 420, distance: 593.6
click at [609, 420] on div "Message sent by [PERSON_NAME] : [PERSON_NAME] Madame, [PERSON_NAME] Monsieur, N…" at bounding box center [970, 680] width 734 height 664
copy div "Nous vous remercions pour votre message, et vous confirmons que notre client n'…"
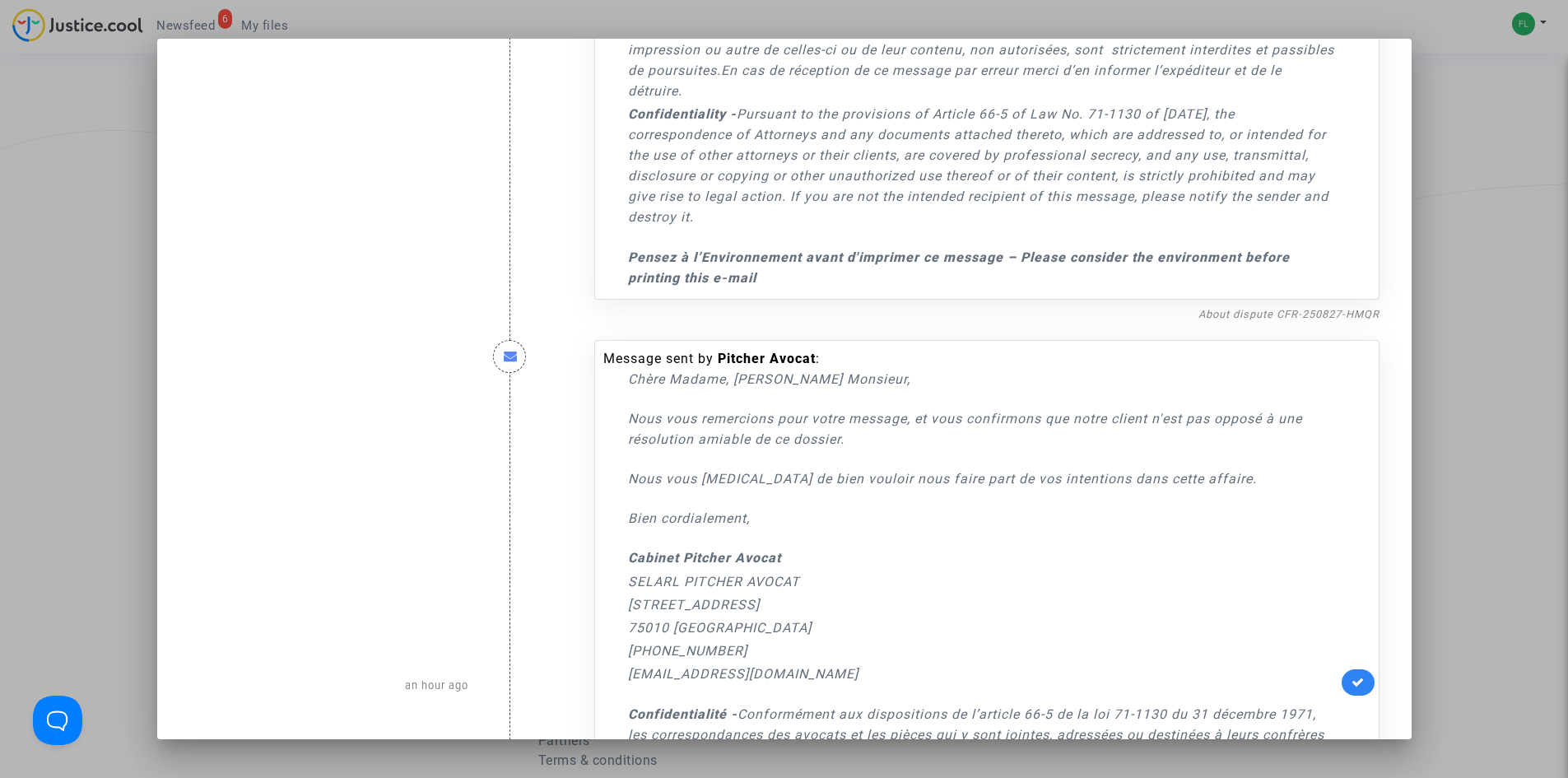
click at [1459, 125] on div at bounding box center [784, 389] width 1568 height 778
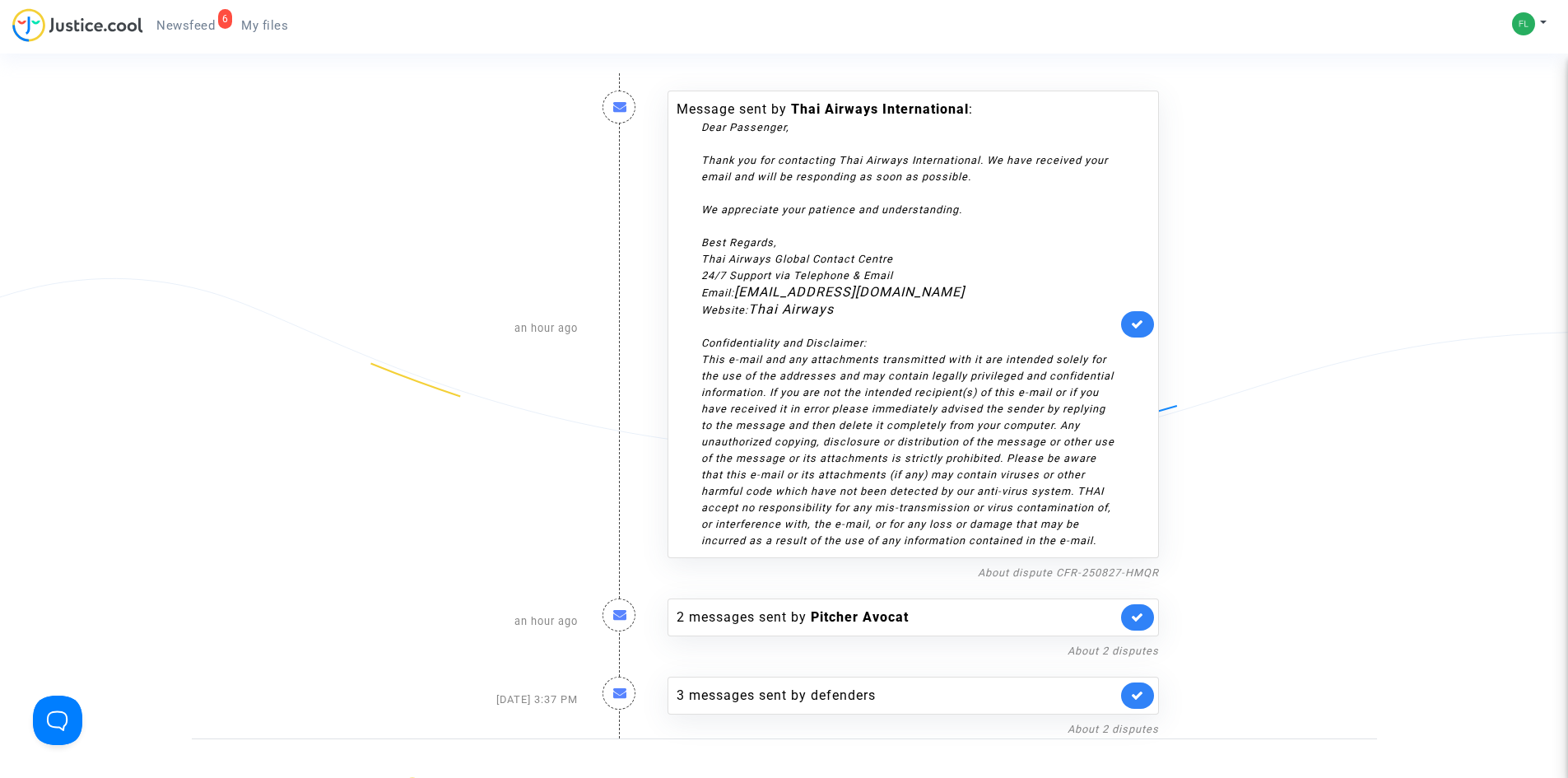
scroll to position [0, 0]
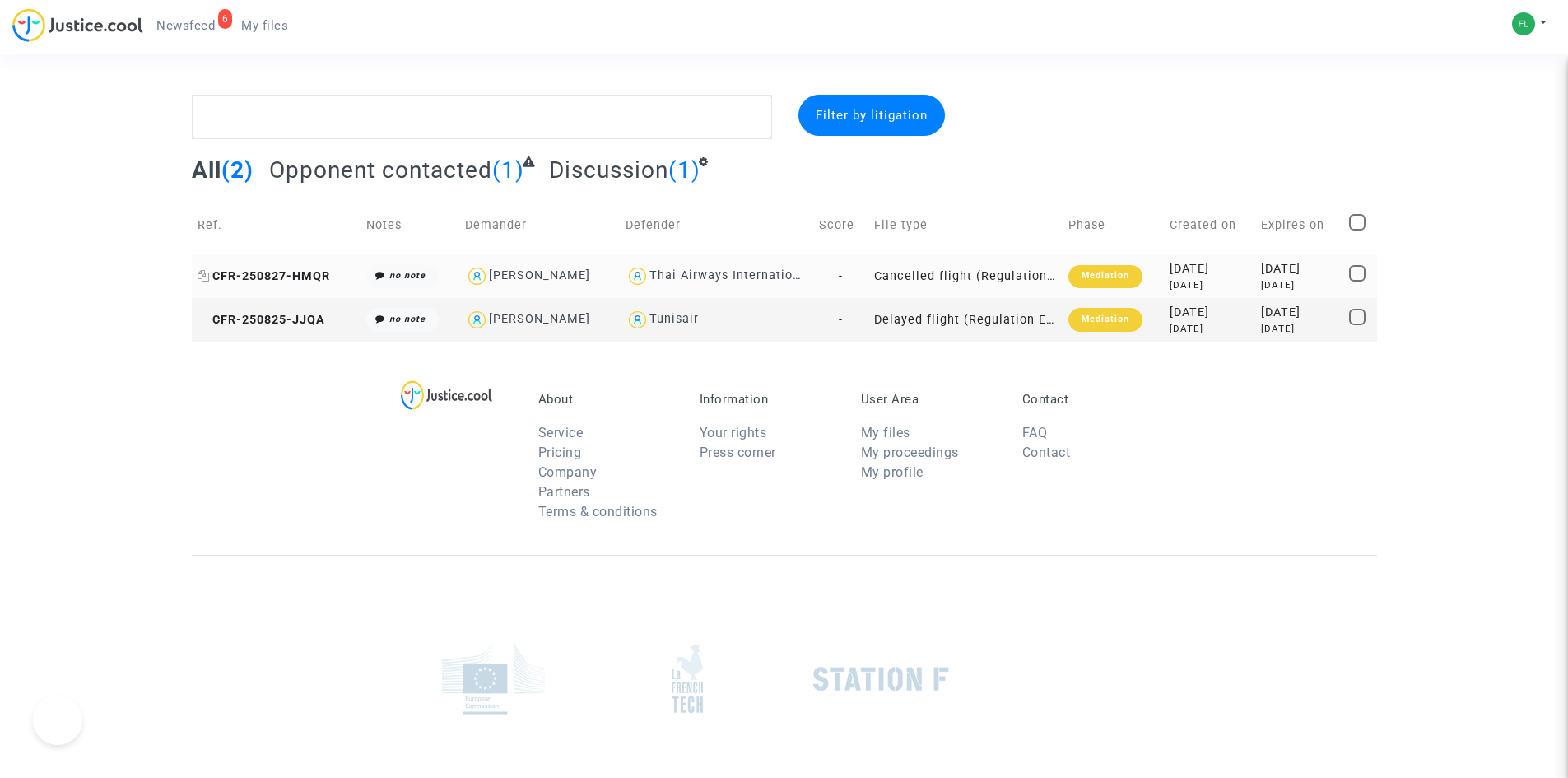
click at [277, 269] on span "CFR-250827-HMQR" at bounding box center [263, 276] width 132 height 14
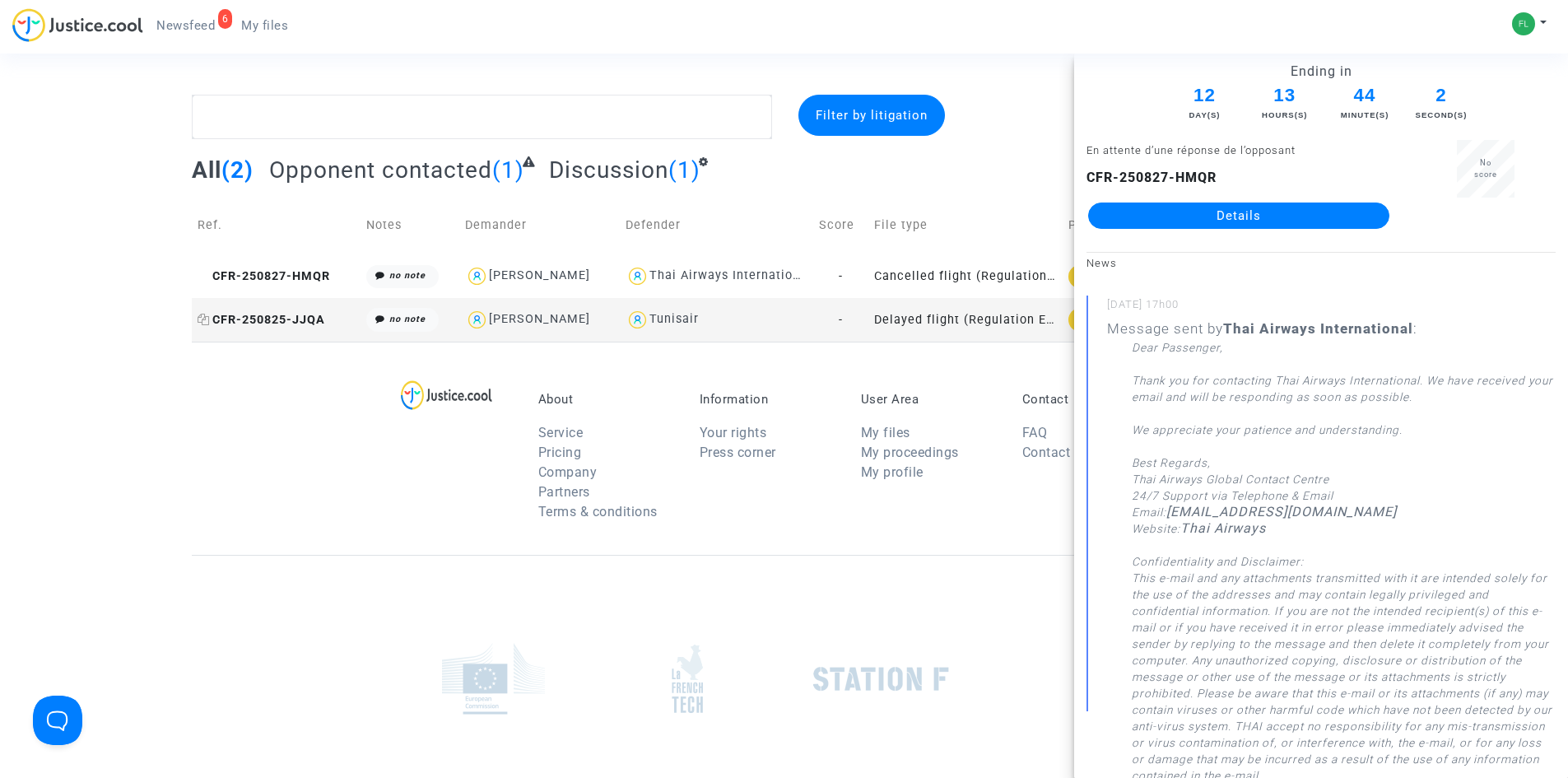
click at [274, 313] on span "CFR-250825-JJQA" at bounding box center [262, 320] width 128 height 14
